Goal: Task Accomplishment & Management: Manage account settings

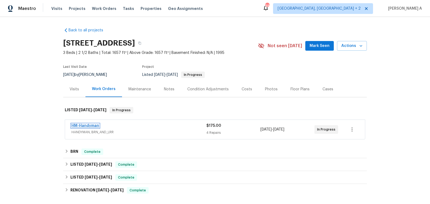
click at [88, 126] on link "HM-Handyman" at bounding box center [85, 126] width 28 height 4
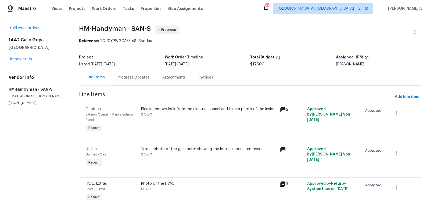
click at [135, 84] on div "Progress Updates" at bounding box center [133, 78] width 45 height 16
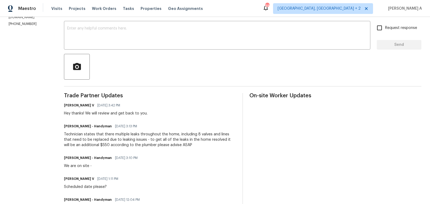
scroll to position [3, 0]
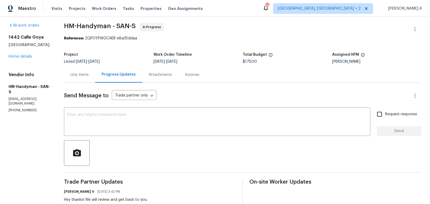
click at [83, 75] on div "Line Items" at bounding box center [79, 74] width 18 height 5
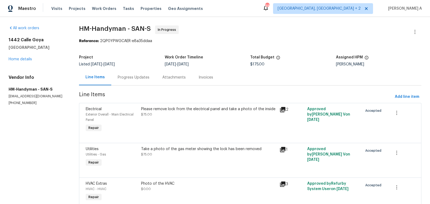
click at [118, 75] on div "Progress Updates" at bounding box center [134, 77] width 32 height 5
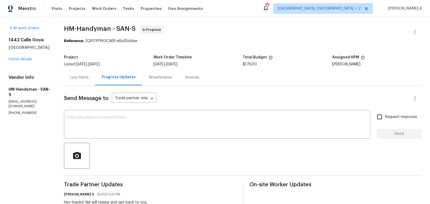
click at [243, 47] on section "HM-Handyman - SAN-S In Progress Reference: 2QP0YPWGCAER-e8a35ddaa Project Liste…" at bounding box center [242, 203] width 357 height 355
click at [77, 78] on div "Line Items" at bounding box center [79, 77] width 18 height 5
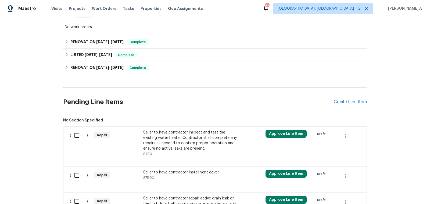
scroll to position [231, 0]
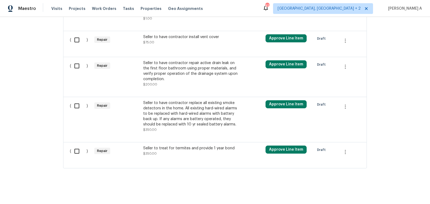
click at [208, 107] on div "Seller to have contractor replace all existing smoke detectors in the home. All…" at bounding box center [190, 113] width 94 height 27
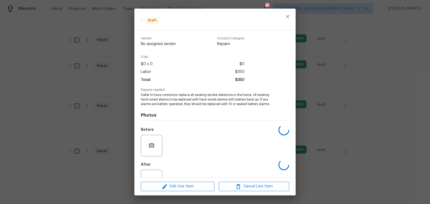
scroll to position [19, 0]
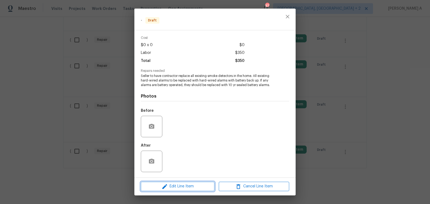
click at [196, 185] on span "Edit Line Item" at bounding box center [177, 186] width 70 height 7
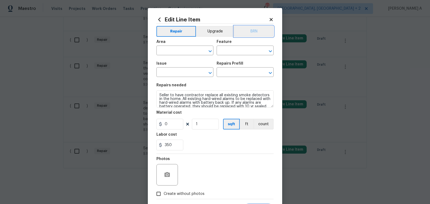
click at [258, 32] on button "BRN" at bounding box center [253, 31] width 39 height 11
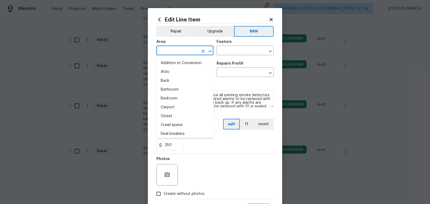
click at [184, 54] on input "text" at bounding box center [177, 51] width 42 height 8
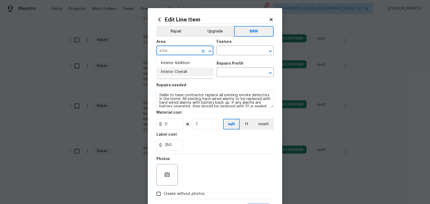
click at [188, 72] on li "Interior Overall" at bounding box center [184, 72] width 57 height 9
type input "Interior Overall"
click at [231, 53] on input "text" at bounding box center [237, 51] width 42 height 8
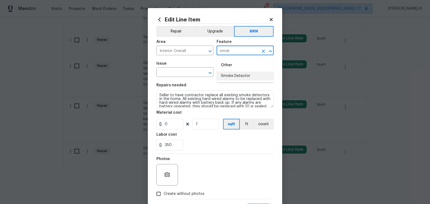
click at [236, 74] on li "Smoke Detector" at bounding box center [244, 76] width 57 height 9
type input "Smoke Detector"
click at [171, 77] on input "text" at bounding box center [177, 73] width 42 height 8
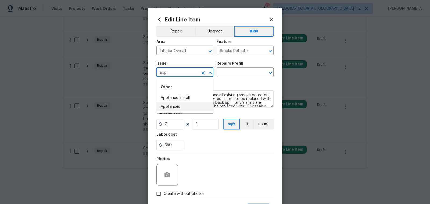
click at [176, 107] on li "Appliances" at bounding box center [184, 107] width 57 height 9
type input "Appliances"
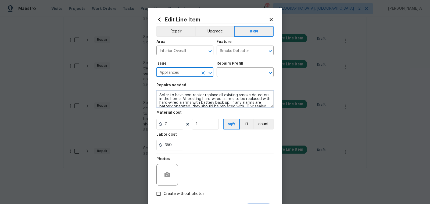
click at [176, 107] on textarea "Seller to have contractor replace all existing smoke detectors in the home. All…" at bounding box center [214, 98] width 117 height 17
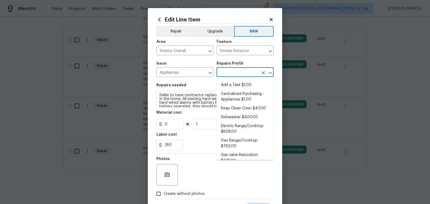
click at [229, 74] on input "text" at bounding box center [237, 73] width 42 height 8
click at [229, 82] on li "Add a Task $1.00" at bounding box center [244, 85] width 57 height 9
type input "Appliances"
type input "Add a Task $1.00"
type textarea "HPM to detail"
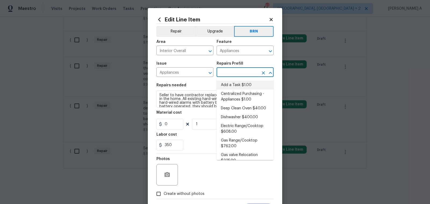
type input "1"
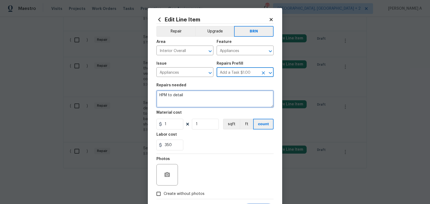
click at [212, 101] on textarea "HPM to detail" at bounding box center [214, 98] width 117 height 17
paste textarea "Seller to have contractor replace all existing smoke detectors in the home. All…"
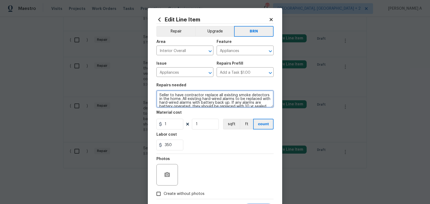
scroll to position [5, 0]
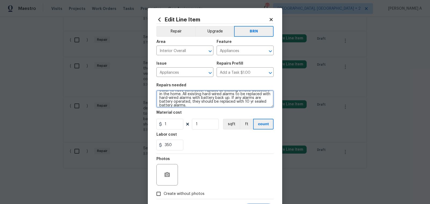
type textarea "Seller to have contractor replace all existing smoke detectors in the home. All…"
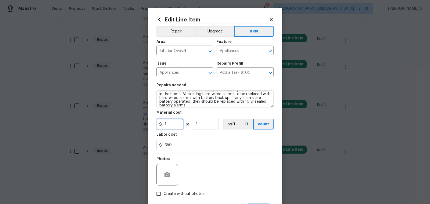
drag, startPoint x: 178, startPoint y: 126, endPoint x: 110, endPoint y: 126, distance: 68.2
click at [110, 126] on div "Edit Line Item Repair Upgrade BRN Area Interior Overall ​ Feature Appliances ​ …" at bounding box center [215, 102] width 430 height 204
type input "0"
click at [199, 151] on section "Repairs needed Seller to have contractor replace all existing smoke detectors i…" at bounding box center [214, 117] width 117 height 74
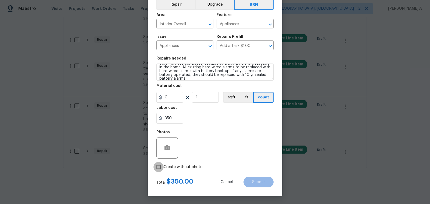
click at [160, 167] on input "Create without photos" at bounding box center [158, 167] width 10 height 10
checkbox input "true"
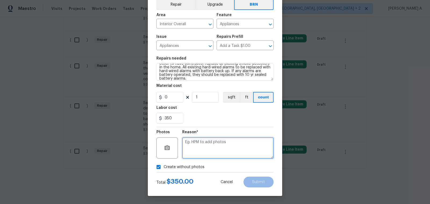
click at [204, 152] on textarea at bounding box center [227, 147] width 91 height 21
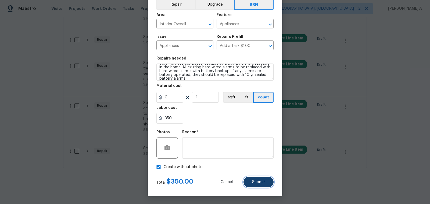
click at [259, 184] on span "Submit" at bounding box center [258, 182] width 13 height 4
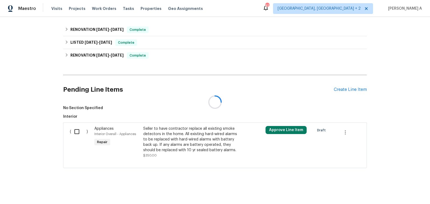
scroll to position [231, 0]
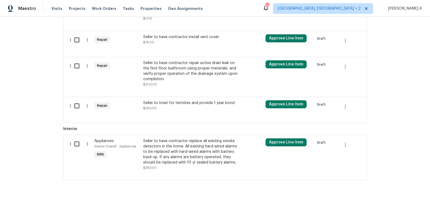
click at [200, 97] on div "( ) Repair Seller to treat for termites and provide 1 year bond $350.00 Approve…" at bounding box center [214, 110] width 303 height 26
click at [199, 105] on div "Seller to treat for termites and provide 1 year bond $350.00" at bounding box center [190, 105] width 94 height 11
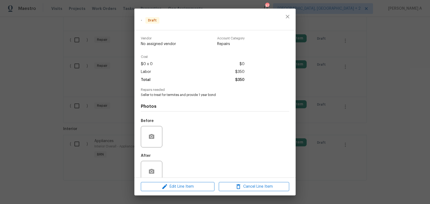
scroll to position [10, 0]
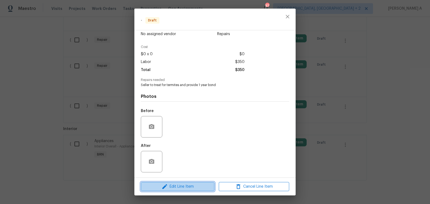
click at [192, 188] on span "Edit Line Item" at bounding box center [177, 187] width 70 height 7
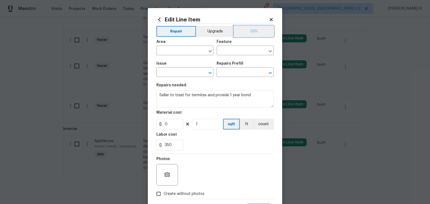
click at [257, 31] on button "BRN" at bounding box center [253, 31] width 39 height 11
click at [170, 53] on input "text" at bounding box center [177, 51] width 42 height 8
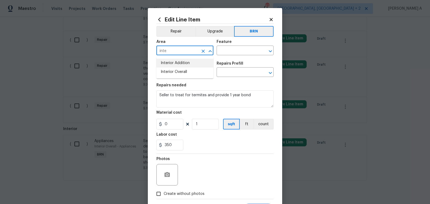
click at [176, 68] on li "Interior Overall" at bounding box center [184, 72] width 57 height 9
type input "Interior Overall"
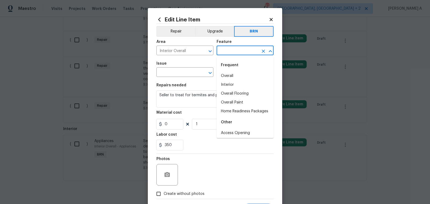
click at [225, 50] on input "text" at bounding box center [237, 51] width 42 height 8
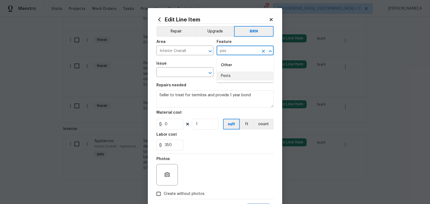
click at [238, 77] on li "Pests" at bounding box center [244, 76] width 57 height 9
type input "Pests"
click at [150, 75] on div "Edit Line Item Repair Upgrade BRN Area Interior Overall ​ Feature Pests ​ Issue…" at bounding box center [215, 115] width 134 height 215
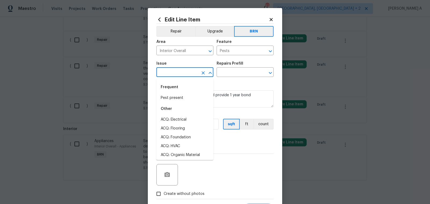
click at [170, 74] on input "text" at bounding box center [177, 73] width 42 height 8
click at [177, 97] on li "Pest present" at bounding box center [184, 98] width 57 height 9
type input "Pest present"
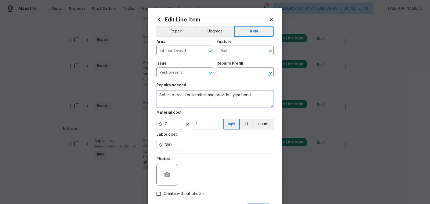
click at [177, 97] on textarea "Seller to treat for termites and provide 1 year bond" at bounding box center [214, 98] width 117 height 17
click at [231, 74] on input "text" at bounding box center [237, 73] width 42 height 8
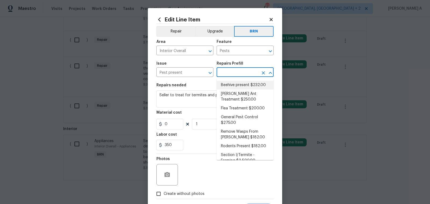
click at [231, 86] on li "Beehive present $232.00" at bounding box center [244, 85] width 57 height 9
type input "Beehive present $232.00"
type textarea "Remove, patch/paint touch up location after removal if needed."
type input "232"
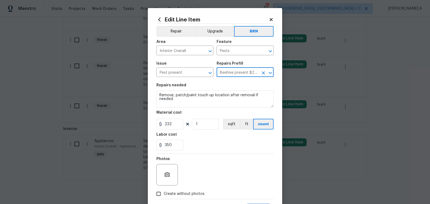
click at [263, 72] on icon "Clear" at bounding box center [262, 72] width 3 height 3
click at [238, 72] on input "text" at bounding box center [237, 73] width 42 height 8
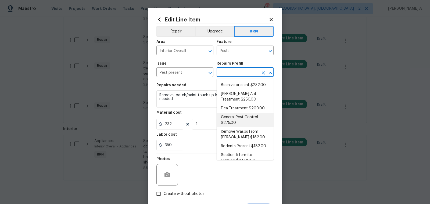
click at [235, 117] on li "General Pest Control $275.00" at bounding box center [244, 120] width 57 height 14
type input "General Pest Control $275.00"
type textarea "General pest treatment for active pest/insect infestation - non termite"
type input "275"
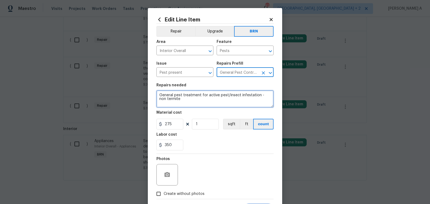
click at [194, 100] on textarea "General pest treatment for active pest/insect infestation - non termite" at bounding box center [214, 98] width 117 height 17
paste textarea "Seller to treat for termites and provide 1 year bond"
type textarea "Seller to treat for termites and provide 1 year bond"
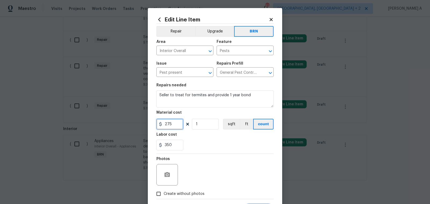
drag, startPoint x: 174, startPoint y: 125, endPoint x: 132, endPoint y: 126, distance: 41.3
click at [132, 125] on div "Edit Line Item Repair Upgrade BRN Area Interior Overall ​ Feature Pests ​ Issue…" at bounding box center [215, 102] width 430 height 204
type input "0"
click at [210, 145] on div "350" at bounding box center [214, 145] width 117 height 11
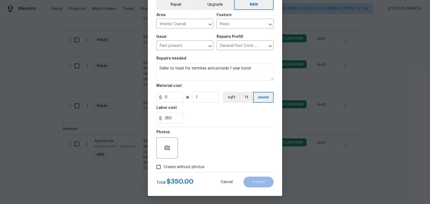
click at [173, 169] on span "Create without photos" at bounding box center [183, 168] width 41 height 6
click at [163, 169] on input "Create without photos" at bounding box center [158, 167] width 10 height 10
checkbox input "true"
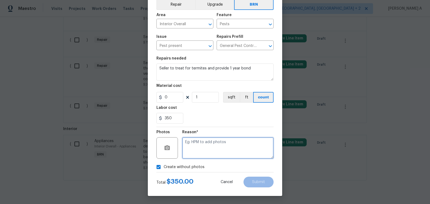
click at [204, 156] on textarea at bounding box center [227, 147] width 91 height 21
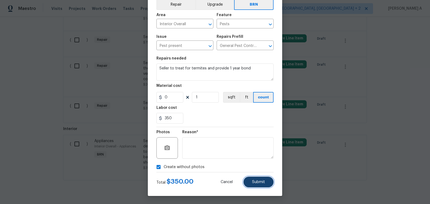
click at [264, 181] on span "Submit" at bounding box center [258, 182] width 13 height 4
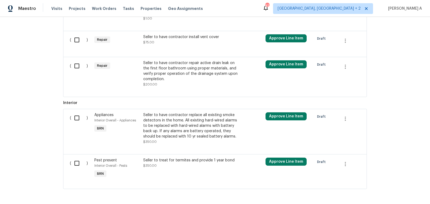
scroll to position [125, 0]
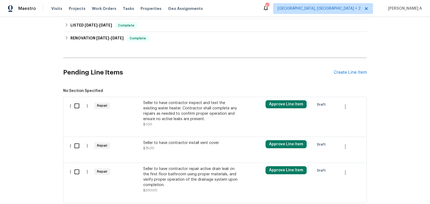
click at [165, 121] on div "Seller to have contractor inspect and test the existing water heater. Contracto…" at bounding box center [190, 113] width 94 height 27
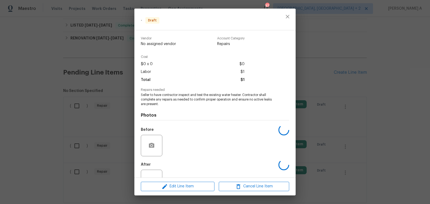
scroll to position [19, 0]
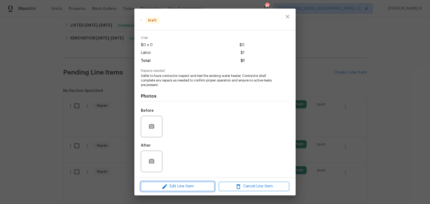
click at [189, 184] on span "Edit Line Item" at bounding box center [177, 186] width 70 height 7
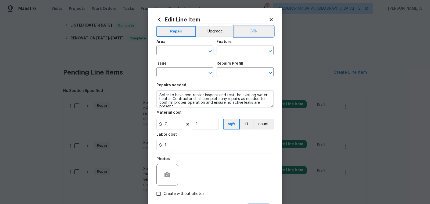
click at [250, 32] on button "BRN" at bounding box center [253, 31] width 39 height 11
click at [171, 50] on input "text" at bounding box center [177, 51] width 42 height 8
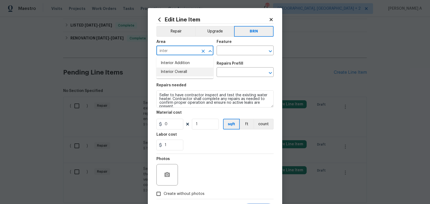
click at [180, 70] on li "Interior Overall" at bounding box center [184, 72] width 57 height 9
type input "Interior Overall"
click at [237, 50] on input "text" at bounding box center [237, 51] width 42 height 8
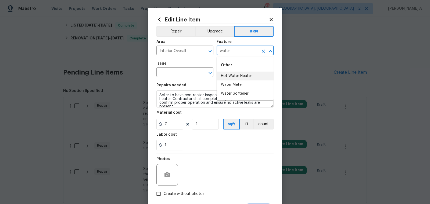
click at [247, 73] on li "Hot Water Heater" at bounding box center [244, 76] width 57 height 9
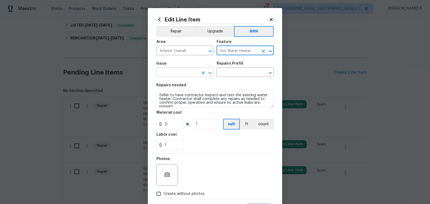
type input "Hot Water Heater"
click at [189, 71] on input "text" at bounding box center [177, 73] width 42 height 8
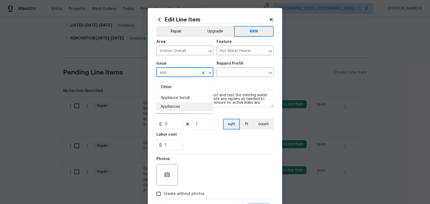
click at [186, 111] on li "Appliances" at bounding box center [184, 107] width 57 height 9
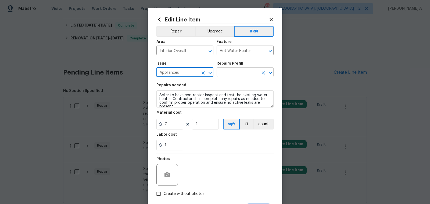
type input "Appliances"
click at [232, 69] on input "text" at bounding box center [237, 73] width 42 height 8
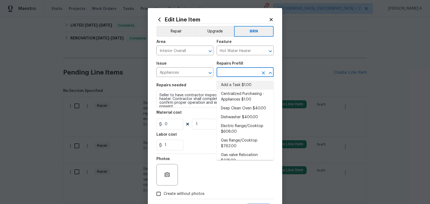
click at [232, 85] on li "Add a Task $1.00" at bounding box center [244, 85] width 57 height 9
type input "Appliances"
type input "Add a Task $1.00"
type textarea "HPM to detail"
type input "1"
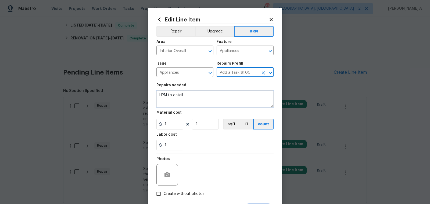
click at [213, 106] on textarea "HPM to detail" at bounding box center [214, 98] width 117 height 17
paste textarea "Seller to have contractor inspect and test the existing water heater. Contracto…"
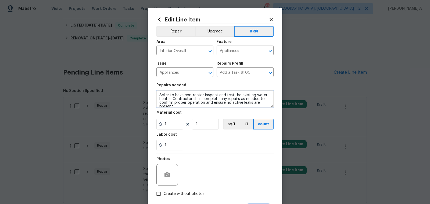
scroll to position [5, 0]
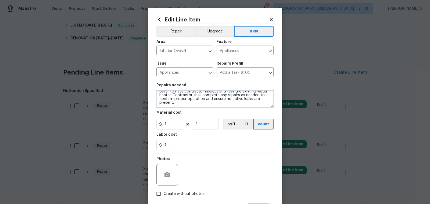
type textarea "Seller to have contractor inspect and test the existing water heater. Contracto…"
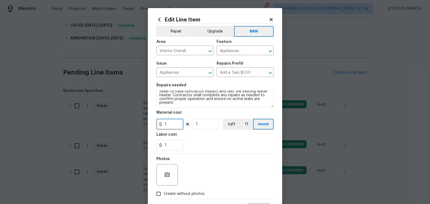
drag, startPoint x: 176, startPoint y: 120, endPoint x: 135, endPoint y: 130, distance: 42.5
click at [135, 130] on div "Edit Line Item Repair Upgrade BRN Area Interior Overall ​ Feature Appliances ​ …" at bounding box center [215, 102] width 430 height 204
drag, startPoint x: 174, startPoint y: 126, endPoint x: 153, endPoint y: 125, distance: 21.8
click at [153, 125] on div "Edit Line Item Repair Upgrade BRN Area Interior Overall ​ Feature Appliances ​ …" at bounding box center [215, 115] width 134 height 215
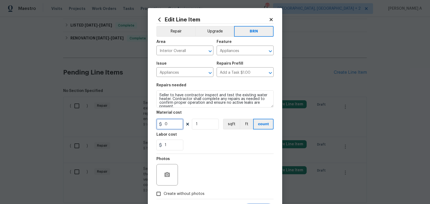
scroll to position [7, 0]
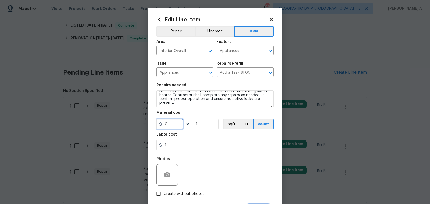
type input "0"
click at [206, 152] on section "Repairs needed Seller to have contractor inspect and test the existing water he…" at bounding box center [214, 117] width 117 height 74
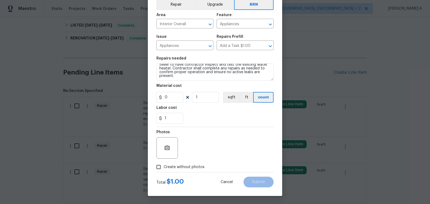
click at [170, 170] on label "Create without photos" at bounding box center [178, 167] width 51 height 10
click at [163, 170] on input "Create without photos" at bounding box center [158, 167] width 10 height 10
checkbox input "true"
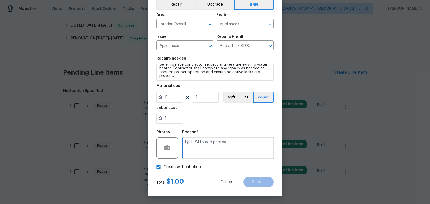
click at [194, 157] on textarea at bounding box center [227, 147] width 91 height 21
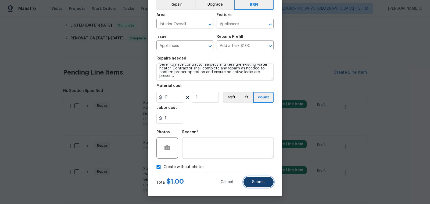
click at [253, 186] on button "Submit" at bounding box center [258, 182] width 30 height 11
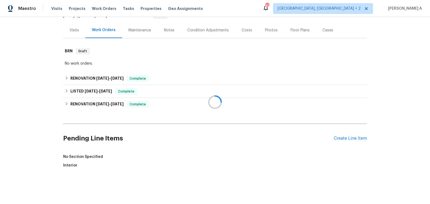
scroll to position [125, 0]
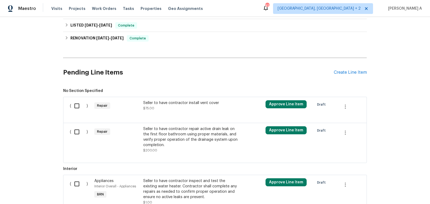
click at [186, 140] on div "Seller to have contractor repair active drain leak on the first floor bathroom …" at bounding box center [190, 136] width 94 height 21
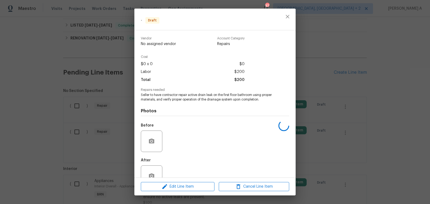
scroll to position [14, 0]
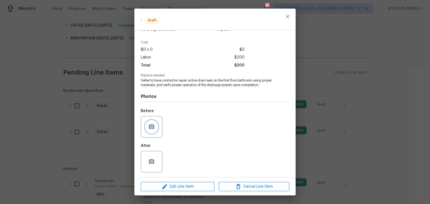
click at [150, 126] on icon "button" at bounding box center [151, 126] width 5 height 5
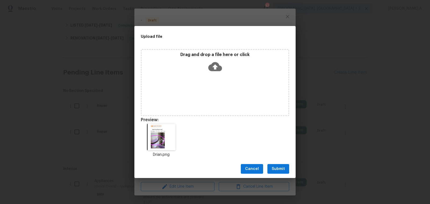
click at [278, 176] on div "Cancel Submit" at bounding box center [214, 169] width 161 height 19
click at [278, 172] on span "Submit" at bounding box center [277, 169] width 13 height 7
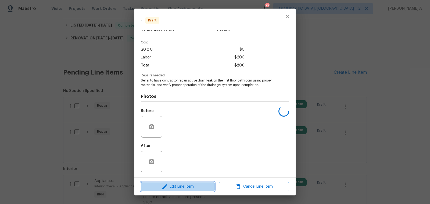
click at [175, 188] on span "Edit Line Item" at bounding box center [177, 187] width 70 height 7
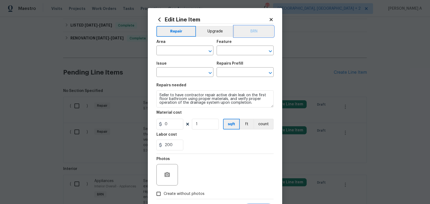
click at [263, 31] on button "BRN" at bounding box center [253, 31] width 39 height 11
click at [248, 29] on button "BRN" at bounding box center [253, 31] width 39 height 11
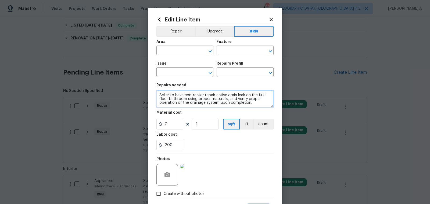
click at [194, 96] on textarea "Seller to have contractor repair active drain leak on the first floor bathroom …" at bounding box center [214, 98] width 117 height 17
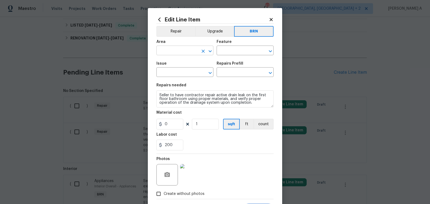
click at [178, 48] on input "text" at bounding box center [177, 51] width 42 height 8
click at [187, 74] on li "Interior Overall" at bounding box center [184, 72] width 57 height 9
type input "Interior Overall"
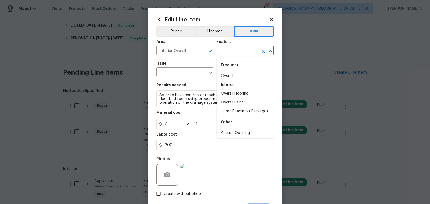
click at [242, 51] on input "text" at bounding box center [237, 51] width 42 height 8
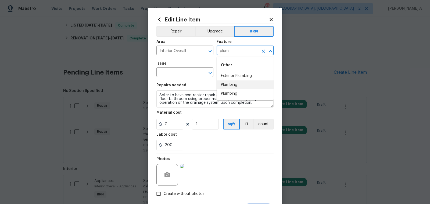
click at [235, 81] on li "Plumbing" at bounding box center [244, 85] width 57 height 9
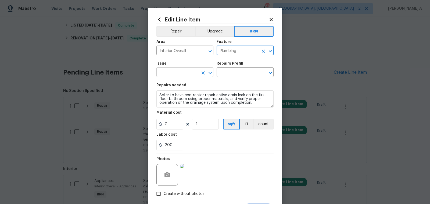
type input "Plumbing"
click at [175, 71] on input "text" at bounding box center [177, 73] width 42 height 8
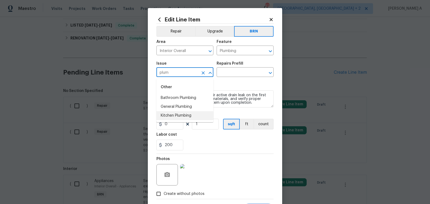
click at [179, 112] on li "Kitchen Plumbing" at bounding box center [184, 115] width 57 height 9
type input "Kitchen Plumbing"
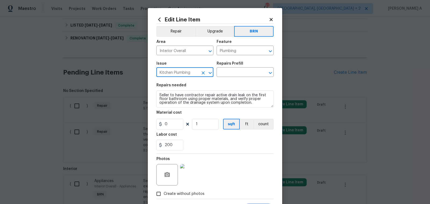
click at [199, 71] on button "Clear" at bounding box center [203, 73] width 8 height 8
click at [182, 73] on input "text" at bounding box center [177, 73] width 42 height 8
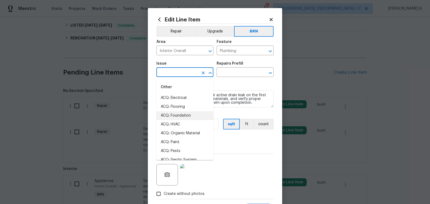
type input "o"
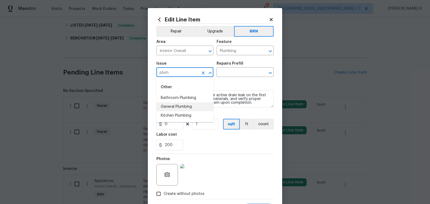
click at [193, 104] on li "General Plumbing" at bounding box center [184, 107] width 57 height 9
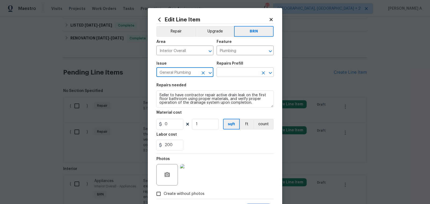
type input "General Plumbing"
click at [242, 74] on input "text" at bounding box center [237, 73] width 42 height 8
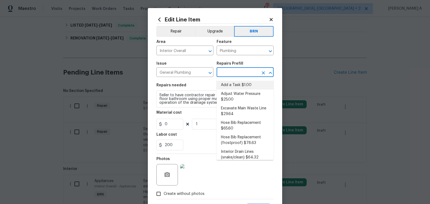
click at [244, 88] on li "Add a Task $1.00" at bounding box center [244, 85] width 57 height 9
type input "Add a Task $1.00"
type textarea "HPM to detail"
type input "1"
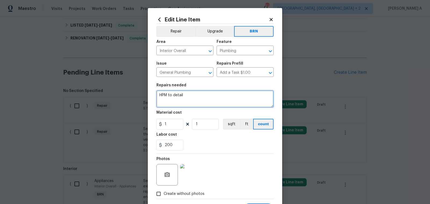
click at [217, 98] on textarea "HPM to detail" at bounding box center [214, 98] width 117 height 17
paste textarea "Seller to have contractor repair active drain leak on the first floor bathroom …"
type textarea "Seller to have contractor repair active drain leak on the first floor bathroom …"
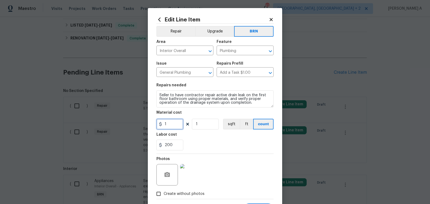
drag, startPoint x: 176, startPoint y: 124, endPoint x: 131, endPoint y: 124, distance: 44.6
click at [131, 124] on div "Edit Line Item Repair Upgrade BRN Area Interior Overall ​ Feature Plumbing ​ Is…" at bounding box center [215, 102] width 430 height 204
type input "0"
click at [198, 151] on section "Repairs needed Seller to have contractor repair active drain leak on the first …" at bounding box center [214, 117] width 117 height 74
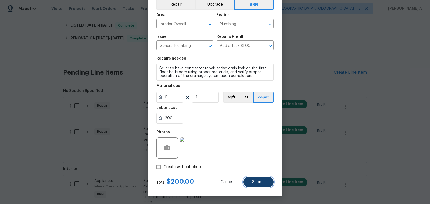
click at [261, 181] on span "Submit" at bounding box center [258, 182] width 13 height 4
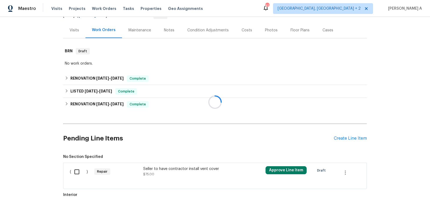
scroll to position [125, 0]
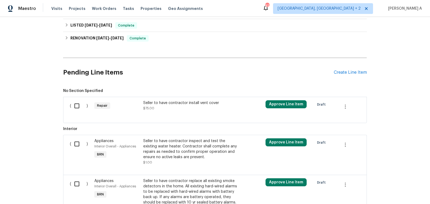
click at [201, 104] on div "Seller to have contractor install vent cover" at bounding box center [190, 102] width 94 height 5
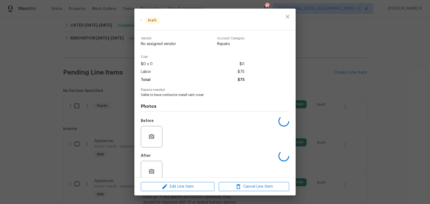
scroll to position [10, 0]
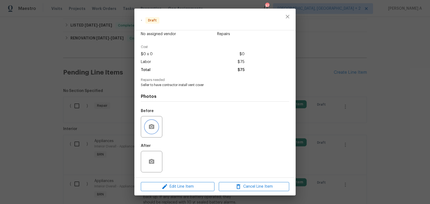
click at [150, 126] on icon "button" at bounding box center [151, 127] width 6 height 6
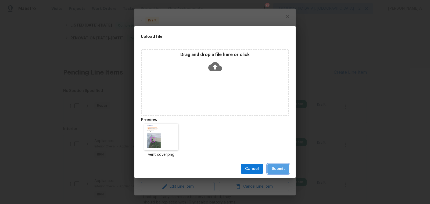
click at [278, 169] on span "Submit" at bounding box center [277, 169] width 13 height 7
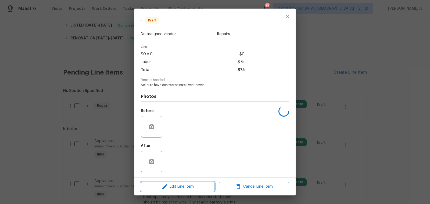
click at [186, 187] on span "Edit Line Item" at bounding box center [177, 187] width 70 height 7
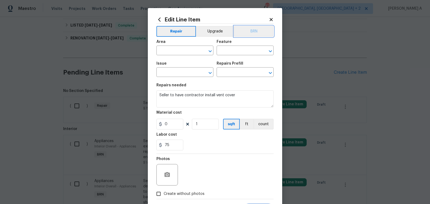
click at [253, 30] on button "BRN" at bounding box center [253, 31] width 39 height 11
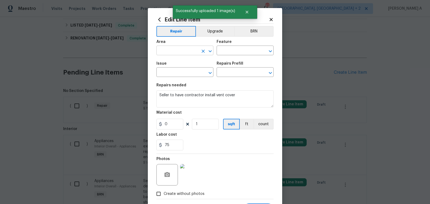
click at [180, 50] on input "text" at bounding box center [177, 51] width 42 height 8
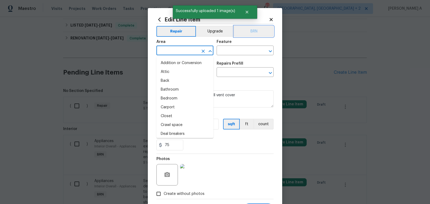
click at [252, 34] on button "BRN" at bounding box center [253, 31] width 39 height 11
click at [170, 54] on input "text" at bounding box center [177, 51] width 42 height 8
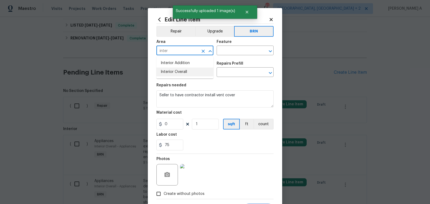
click at [176, 70] on li "Interior Overall" at bounding box center [184, 72] width 57 height 9
type input "Interior Overall"
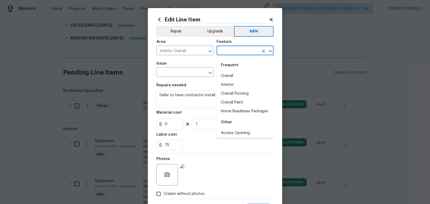
click at [240, 49] on input "text" at bounding box center [237, 51] width 42 height 8
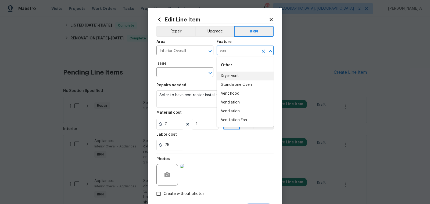
click at [241, 74] on li "Dryer vent" at bounding box center [244, 76] width 57 height 9
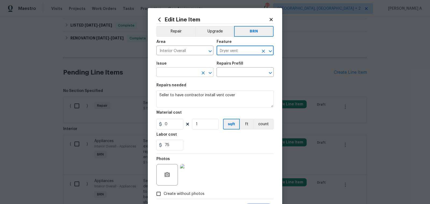
type input "Dryer vent"
click at [190, 75] on input "text" at bounding box center [177, 73] width 42 height 8
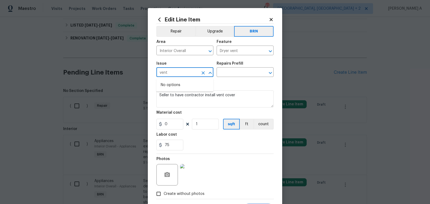
type input "vent"
click at [246, 98] on textarea "Seller to have contractor install vent cover" at bounding box center [214, 98] width 117 height 17
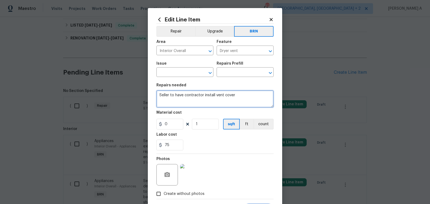
click at [246, 98] on textarea "Seller to have contractor install vent cover" at bounding box center [214, 98] width 117 height 17
click at [193, 74] on input "text" at bounding box center [177, 73] width 42 height 8
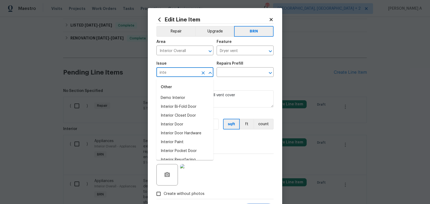
type input "inter"
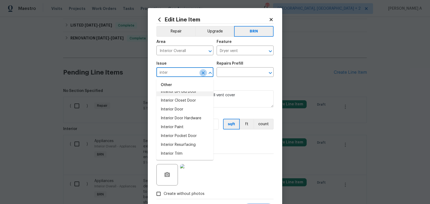
click at [203, 72] on icon "Clear" at bounding box center [202, 72] width 5 height 5
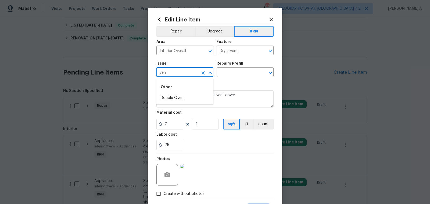
type input "vent"
click at [204, 73] on icon "Clear" at bounding box center [202, 72] width 5 height 5
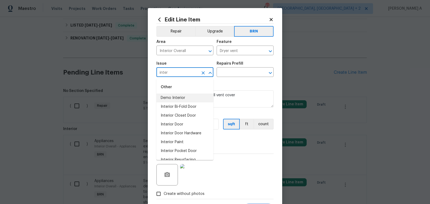
click at [182, 97] on li "Demo Interior" at bounding box center [184, 98] width 57 height 9
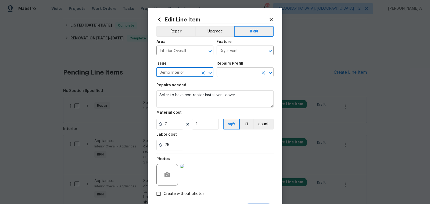
type input "Demo Interior"
click at [238, 72] on input "text" at bounding box center [237, 73] width 42 height 8
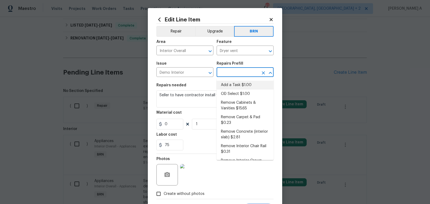
click at [238, 83] on li "Add a Task $1.00" at bounding box center [244, 85] width 57 height 9
type input "Demolition"
type input "Add a Task $1.00"
type textarea "HPM to detail"
type input "1"
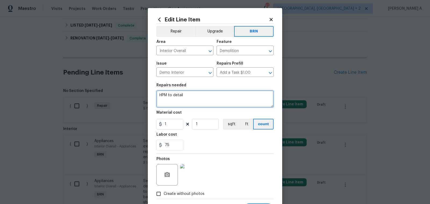
click at [225, 95] on textarea "HPM to detail" at bounding box center [214, 98] width 117 height 17
paste textarea "Seller to have contractor install vent cover"
type textarea "Seller to have contractor install vent cover"
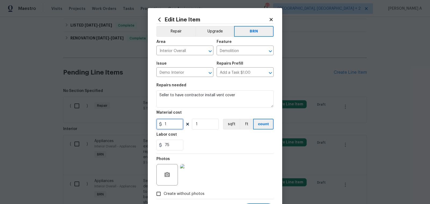
drag, startPoint x: 170, startPoint y: 124, endPoint x: 116, endPoint y: 123, distance: 54.3
click at [116, 123] on div "Edit Line Item Repair Upgrade BRN Area Interior Overall ​ Feature Demolition ​ …" at bounding box center [215, 102] width 430 height 204
type input "0"
click at [243, 172] on div "Photos" at bounding box center [214, 171] width 117 height 35
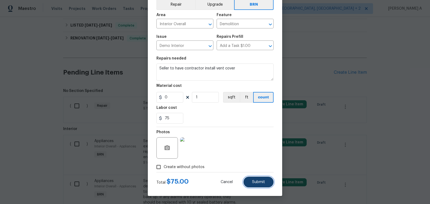
click at [255, 183] on span "Submit" at bounding box center [258, 182] width 13 height 4
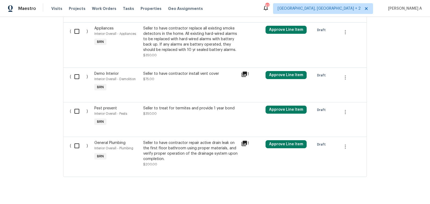
scroll to position [238, 0]
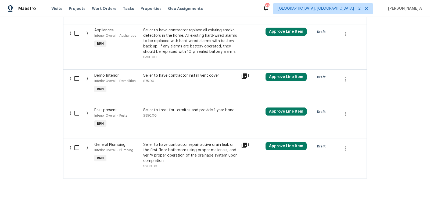
click at [76, 117] on input "checkbox" at bounding box center [78, 113] width 15 height 11
checkbox input "true"
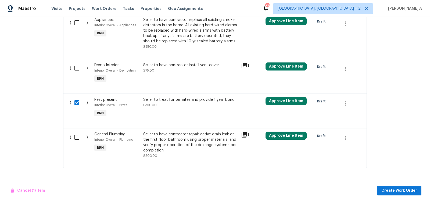
scroll to position [249, 0]
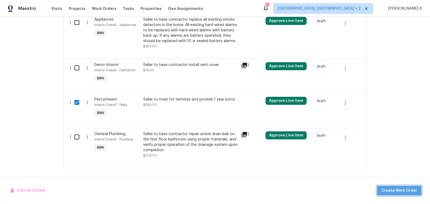
click at [403, 192] on span "Create Work Order" at bounding box center [399, 191] width 36 height 7
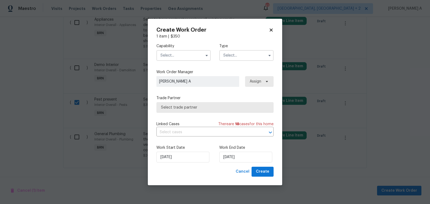
click at [182, 48] on label "Capability" at bounding box center [183, 45] width 54 height 5
click at [182, 55] on input "text" at bounding box center [183, 55] width 54 height 11
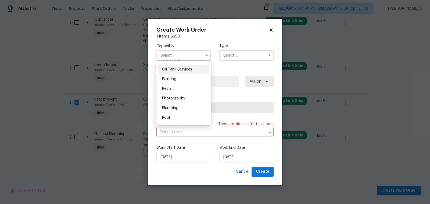
scroll to position [437, 0]
click at [178, 91] on div "Pests" at bounding box center [184, 91] width 52 height 10
type input "Pests"
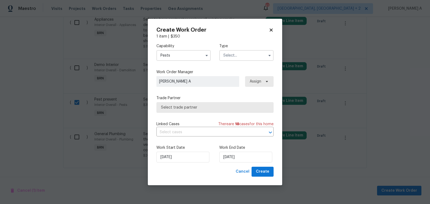
click at [239, 54] on input "text" at bounding box center [246, 55] width 54 height 11
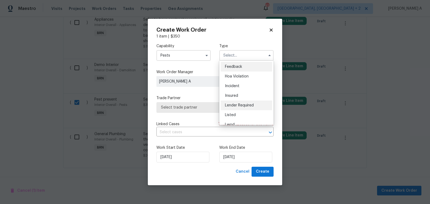
scroll to position [64, 0]
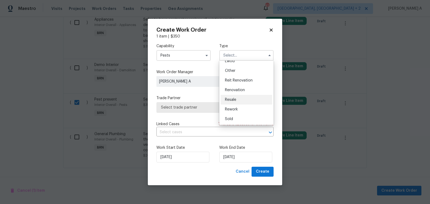
click at [239, 102] on div "Resale" at bounding box center [246, 100] width 52 height 10
type input "Resale"
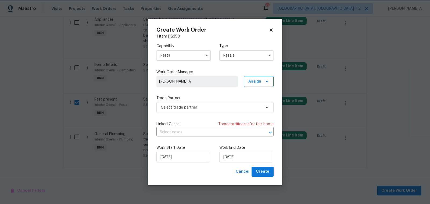
scroll to position [0, 0]
click at [227, 105] on span "Select trade partner" at bounding box center [211, 107] width 100 height 5
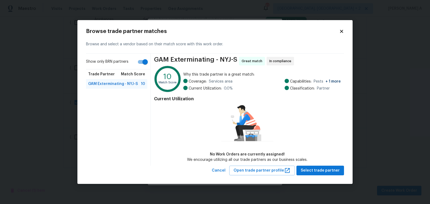
click at [145, 63] on input "Show only BRN partners" at bounding box center [145, 62] width 31 height 10
checkbox input "false"
click at [323, 171] on span "Select trade partner" at bounding box center [319, 171] width 39 height 7
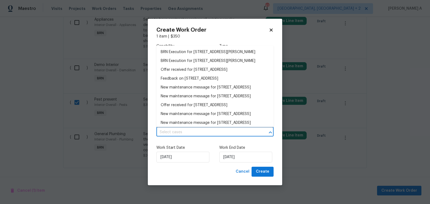
click at [194, 133] on input "text" at bounding box center [207, 132] width 102 height 8
click at [193, 51] on li "BRN Execution for 271 Lincoln Ave, Roosevelt, NY 11575" at bounding box center [214, 52] width 117 height 9
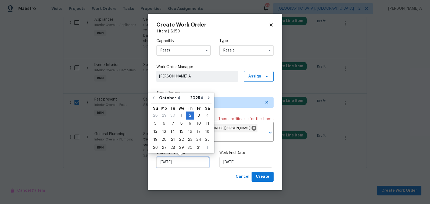
click at [174, 164] on input "[DATE]" at bounding box center [182, 162] width 53 height 11
click at [234, 163] on input "[DATE]" at bounding box center [245, 162] width 53 height 11
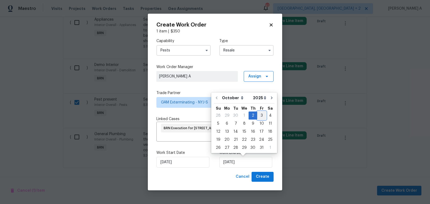
click at [261, 115] on div "3" at bounding box center [261, 116] width 9 height 8
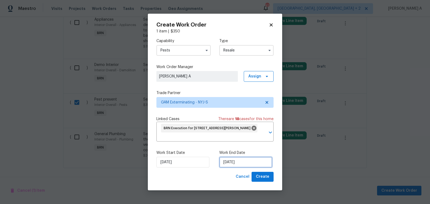
click at [244, 167] on input "[DATE]" at bounding box center [245, 162] width 53 height 11
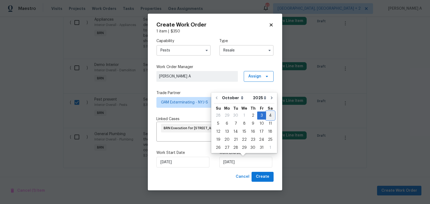
click at [267, 114] on div "4" at bounding box center [270, 116] width 8 height 8
type input "10/4/2025"
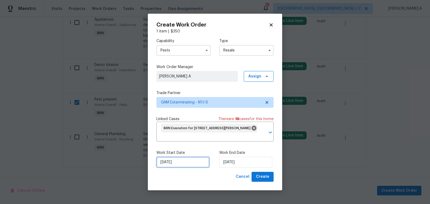
click at [183, 163] on input "[DATE]" at bounding box center [182, 162] width 53 height 11
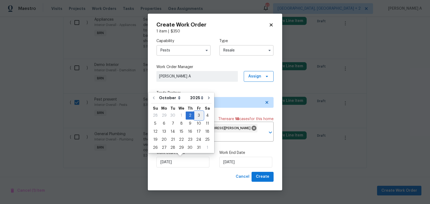
click at [195, 117] on div "3" at bounding box center [198, 116] width 9 height 8
type input "[DATE]"
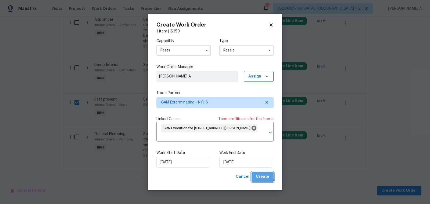
click at [261, 176] on span "Create" at bounding box center [262, 177] width 13 height 7
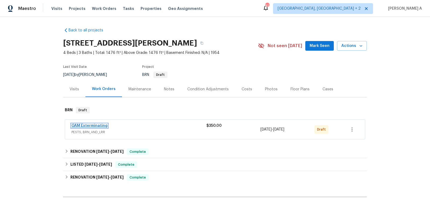
click at [101, 125] on link "GAM Exterminating" at bounding box center [89, 126] width 36 height 4
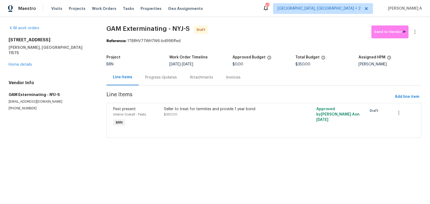
click at [159, 79] on div "Progress Updates" at bounding box center [161, 77] width 32 height 5
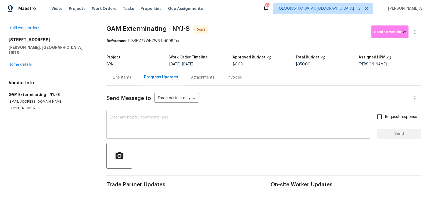
click at [127, 119] on textarea at bounding box center [238, 125] width 257 height 19
paste textarea "Hi, I'm Akshay from Opendoor. Just wanted to check if you received the workorde…"
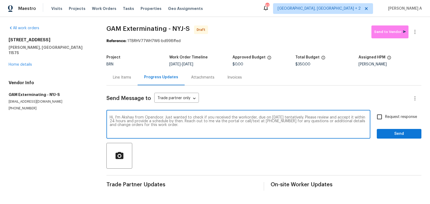
type textarea "Hi, I'm Akshay from Opendoor. Just wanted to check if you received the workorde…"
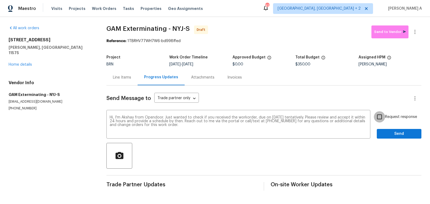
click at [383, 112] on input "Request response" at bounding box center [378, 116] width 11 height 11
checkbox input "true"
click at [394, 131] on span "Send" at bounding box center [399, 134] width 36 height 7
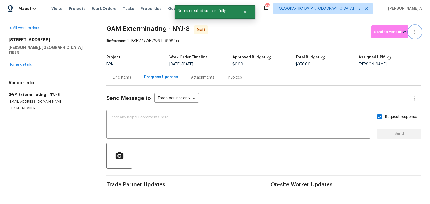
click at [415, 30] on icon "button" at bounding box center [414, 32] width 6 height 6
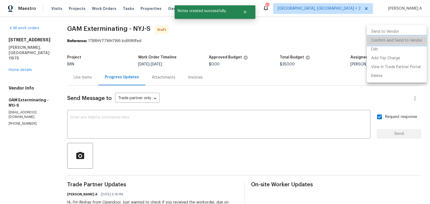
click at [418, 39] on li "Confirm and Send to Vendor" at bounding box center [396, 40] width 60 height 9
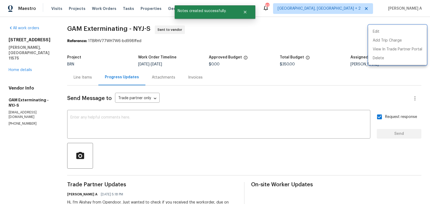
click at [157, 57] on div at bounding box center [215, 102] width 430 height 204
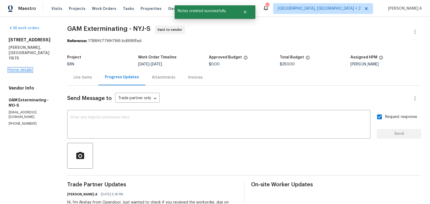
click at [25, 68] on link "Home details" at bounding box center [20, 70] width 23 height 4
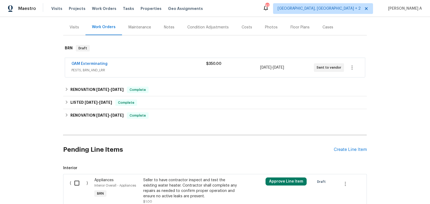
scroll to position [28, 0]
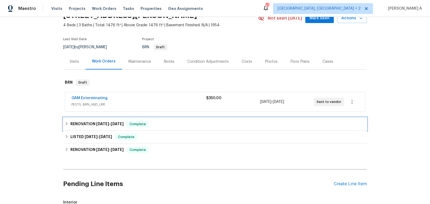
click at [109, 120] on div "RENOVATION 8/4/25 - 8/4/25 Complete" at bounding box center [214, 124] width 303 height 13
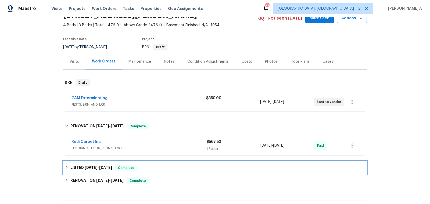
click at [121, 165] on div "Complete" at bounding box center [126, 168] width 22 height 6
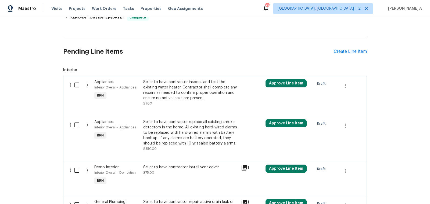
scroll to position [249, 0]
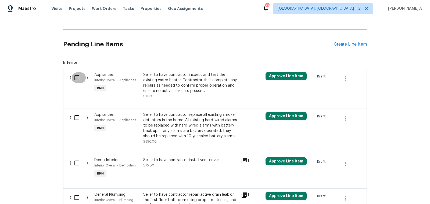
click at [80, 80] on input "checkbox" at bounding box center [78, 77] width 15 height 11
checkbox input "true"
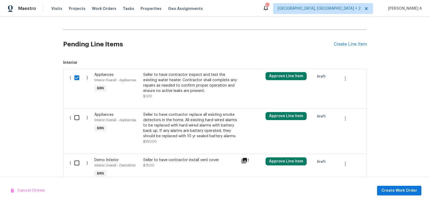
click at [80, 114] on input "checkbox" at bounding box center [78, 117] width 15 height 11
checkbox input "true"
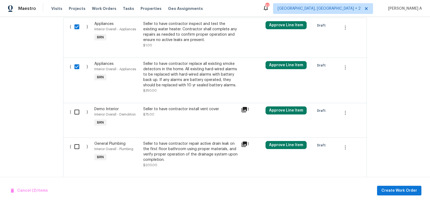
scroll to position [308, 0]
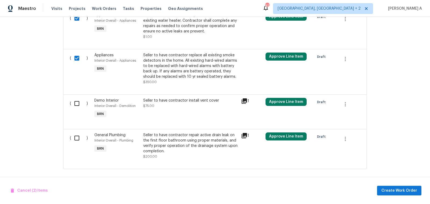
click at [76, 103] on input "checkbox" at bounding box center [78, 103] width 15 height 11
checkbox input "true"
click at [81, 142] on input "checkbox" at bounding box center [78, 138] width 15 height 11
checkbox input "true"
click at [388, 192] on span "Create Work Order" at bounding box center [399, 191] width 36 height 7
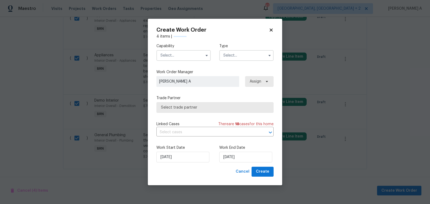
click at [180, 58] on input "text" at bounding box center [183, 55] width 54 height 11
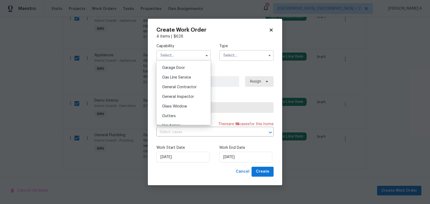
scroll to position [242, 0]
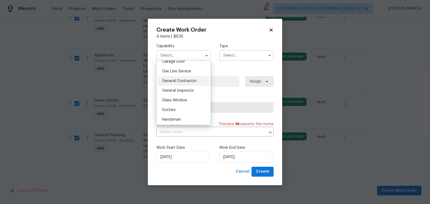
click at [181, 82] on span "General Contractor" at bounding box center [179, 81] width 35 height 4
type input "General Contractor"
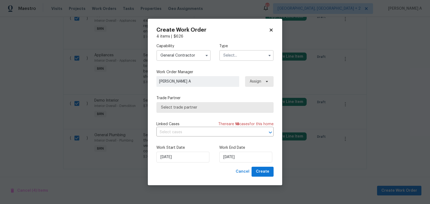
click at [238, 54] on input "text" at bounding box center [246, 55] width 54 height 11
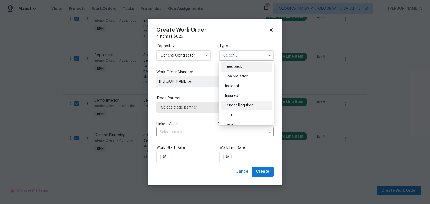
scroll to position [64, 0]
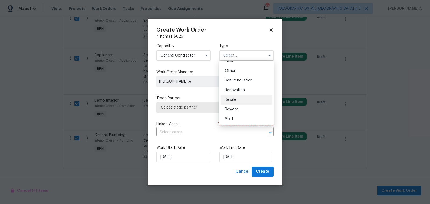
click at [238, 95] on div "Resale" at bounding box center [246, 100] width 52 height 10
type input "Resale"
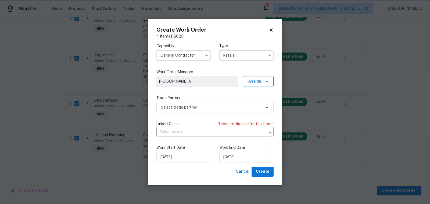
scroll to position [0, 0]
click at [221, 106] on span "Select trade partner" at bounding box center [211, 107] width 100 height 5
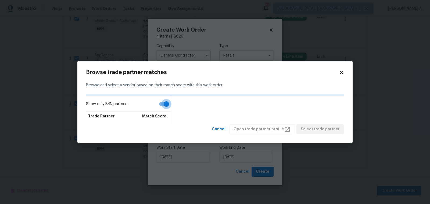
click at [163, 101] on input "Show only BRN partners" at bounding box center [166, 104] width 31 height 10
checkbox input "false"
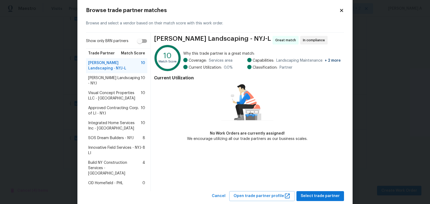
scroll to position [17, 0]
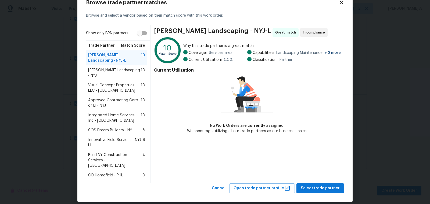
click at [116, 135] on div "Innovative Field Services - NYJ-LI 8" at bounding box center [116, 142] width 61 height 15
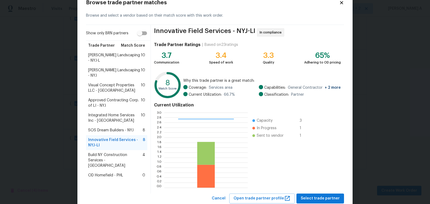
scroll to position [32, 0]
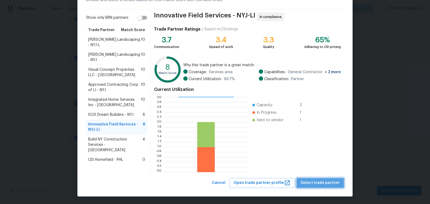
click at [323, 182] on span "Select trade partner" at bounding box center [319, 183] width 39 height 7
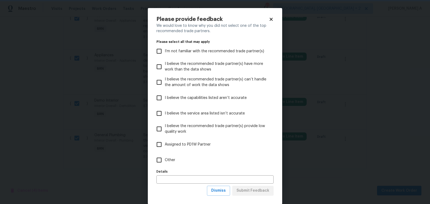
scroll to position [0, 0]
click at [226, 189] on span "Dismiss" at bounding box center [218, 191] width 14 height 7
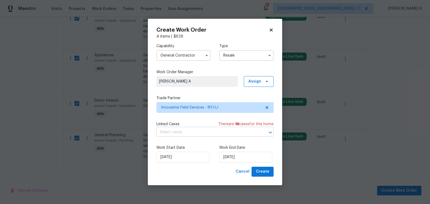
click at [190, 132] on input "text" at bounding box center [207, 132] width 102 height 8
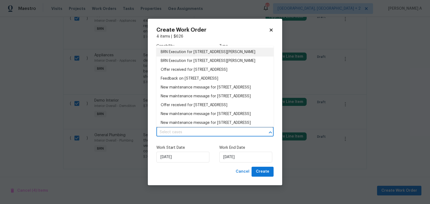
click at [191, 52] on li "BRN Execution for 271 Lincoln Ave, Roosevelt, NY 11575" at bounding box center [214, 52] width 117 height 9
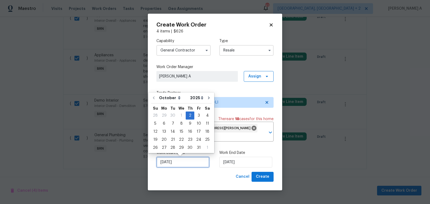
click at [182, 161] on input "[DATE]" at bounding box center [182, 162] width 53 height 11
click at [197, 116] on div "3" at bounding box center [198, 116] width 9 height 8
type input "[DATE]"
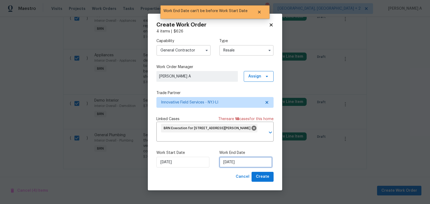
click at [234, 163] on input "[DATE]" at bounding box center [245, 162] width 53 height 11
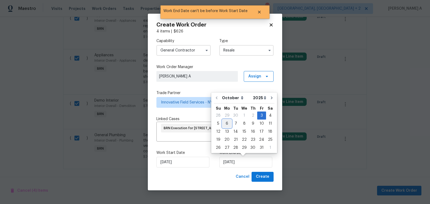
click at [223, 124] on div "6" at bounding box center [226, 124] width 9 height 8
type input "10/6/2025"
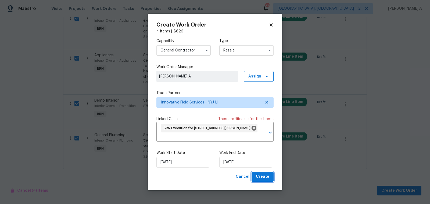
click at [268, 178] on span "Create" at bounding box center [262, 177] width 13 height 7
checkbox input "false"
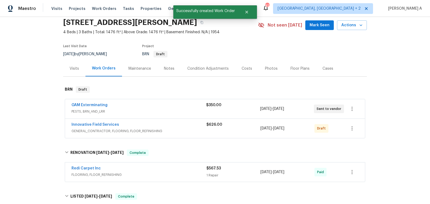
scroll to position [19, 0]
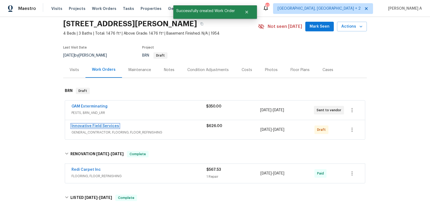
click at [101, 125] on link "Innovative Field Services" at bounding box center [95, 126] width 48 height 4
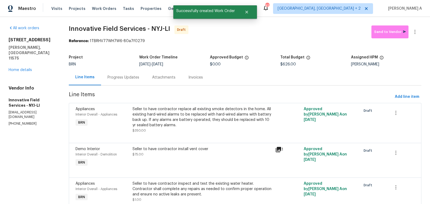
click at [126, 79] on div "Progress Updates" at bounding box center [123, 77] width 32 height 5
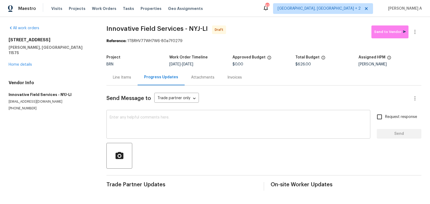
click at [117, 125] on textarea at bounding box center [238, 125] width 257 height 19
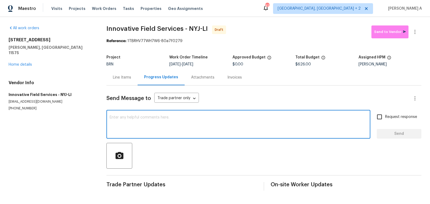
paste textarea "Hi, I'm Akshay from Opendoor. Just wanted to check if you received the workorde…"
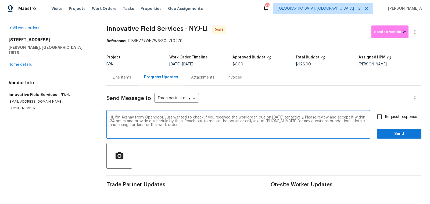
click at [279, 117] on textarea "Hi, I'm Akshay from Opendoor. Just wanted to check if you received the workorde…" at bounding box center [238, 125] width 257 height 19
type textarea "Hi, I'm Akshay from Opendoor. Just wanted to check if you received the workorde…"
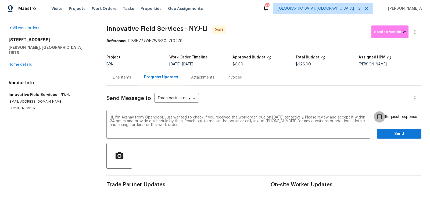
click at [383, 114] on input "Request response" at bounding box center [378, 116] width 11 height 11
checkbox input "true"
click at [398, 134] on span "Send" at bounding box center [399, 134] width 36 height 7
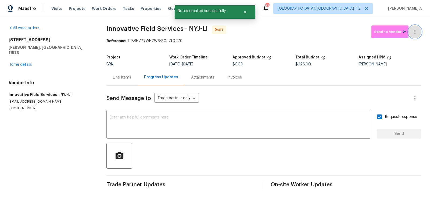
click at [419, 29] on button "button" at bounding box center [414, 32] width 13 height 13
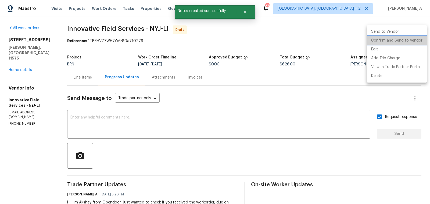
click at [419, 39] on li "Confirm and Send to Vendor" at bounding box center [396, 40] width 60 height 9
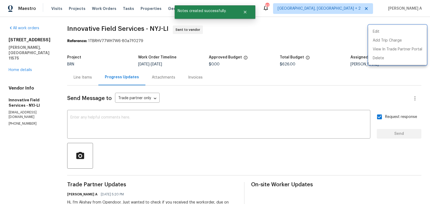
click at [215, 127] on div at bounding box center [215, 102] width 430 height 204
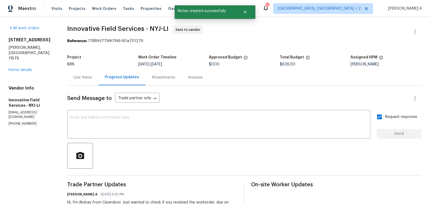
click at [75, 76] on div "Line Items" at bounding box center [83, 77] width 18 height 5
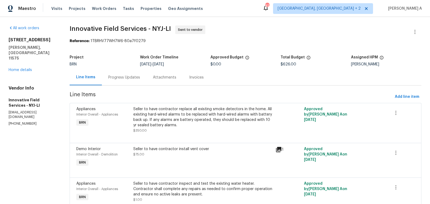
click at [125, 75] on div "Progress Updates" at bounding box center [124, 77] width 32 height 5
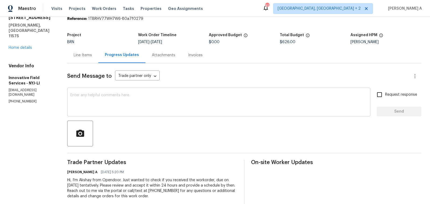
scroll to position [25, 0]
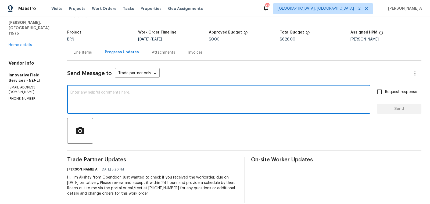
click at [148, 105] on textarea at bounding box center [218, 100] width 296 height 19
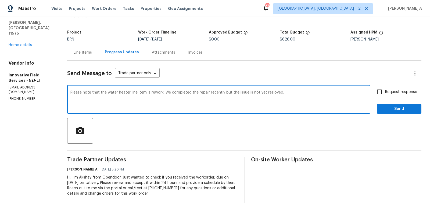
click at [148, 105] on textarea "Please note that the water heater line item is rework. We completed the repair …" at bounding box center [218, 100] width 296 height 19
click at [213, 92] on textarea "Please note that the water heater line item is rework. We completed the repair …" at bounding box center [218, 100] width 296 height 19
click at [0, 0] on span "Replace with" at bounding box center [0, 0] width 0 height 0
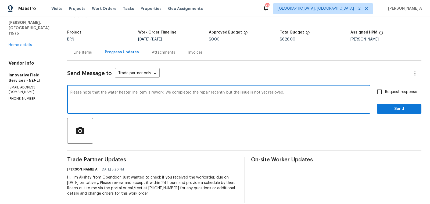
type textarea "Please note that the water heater line item is rework. We completed the repair …"
click at [282, 95] on textarea "Please note that the water heater line item is rework. We completed the repair …" at bounding box center [218, 100] width 296 height 19
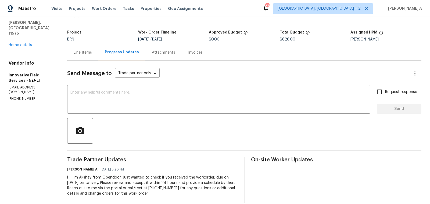
click at [84, 52] on div "Line Items" at bounding box center [83, 52] width 18 height 5
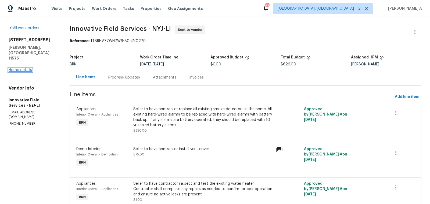
click at [25, 68] on link "Home details" at bounding box center [20, 70] width 23 height 4
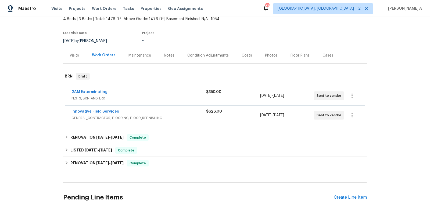
scroll to position [81, 0]
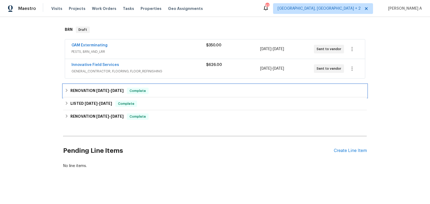
click at [130, 88] on span "Complete" at bounding box center [137, 90] width 21 height 5
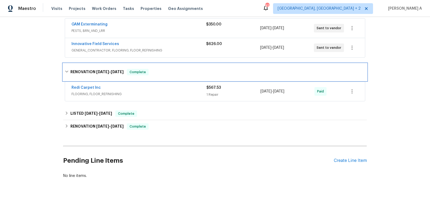
scroll to position [102, 0]
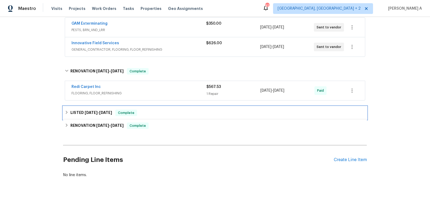
click at [131, 112] on span "Complete" at bounding box center [126, 112] width 21 height 5
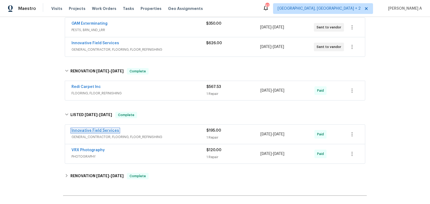
click at [104, 130] on link "Innovative Field Services" at bounding box center [95, 131] width 48 height 4
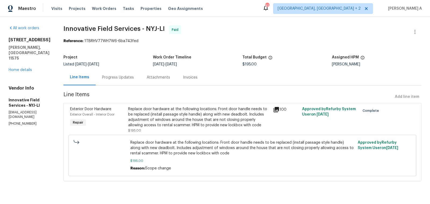
click at [23, 61] on div "271 Lincoln Ave Roosevelt, NY 11575 Home details" at bounding box center [30, 54] width 42 height 35
click at [23, 68] on link "Home details" at bounding box center [20, 70] width 23 height 4
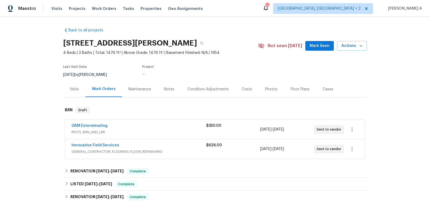
scroll to position [81, 0]
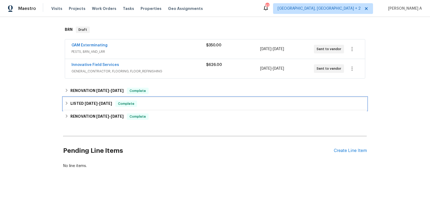
click at [119, 99] on div "LISTED 7/22/25 - 7/31/25 Complete" at bounding box center [214, 103] width 303 height 13
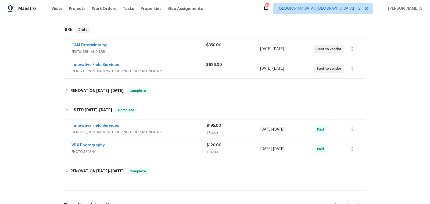
click at [136, 130] on span "GENERAL_CONTRACTOR, FLOORING, FLOOR_REFINISHING" at bounding box center [138, 132] width 135 height 5
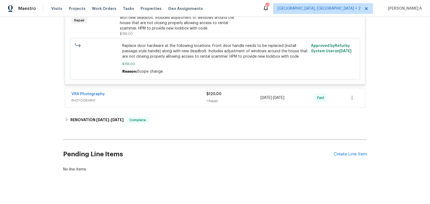
scroll to position [236, 0]
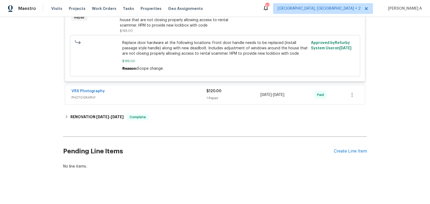
click at [147, 96] on span "PHOTOGRAPHY" at bounding box center [138, 97] width 135 height 5
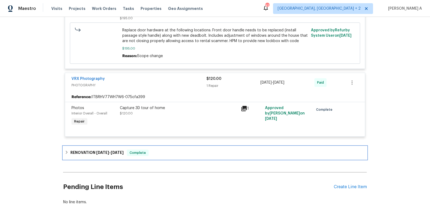
scroll to position [284, 0]
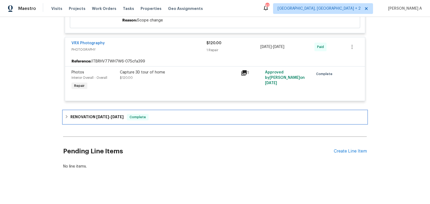
click at [144, 116] on span "Complete" at bounding box center [137, 117] width 21 height 5
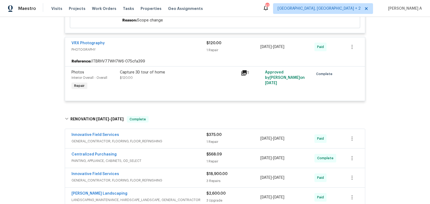
click at [152, 136] on div "Innovative Field Services" at bounding box center [138, 135] width 135 height 6
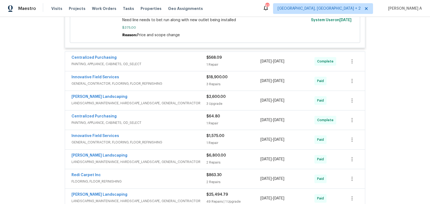
scroll to position [472, 0]
click at [157, 81] on span "GENERAL_CONTRACTOR, FLOORING, FLOOR_REFINISHING" at bounding box center [138, 83] width 135 height 5
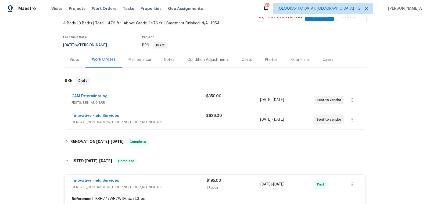
scroll to position [0, 0]
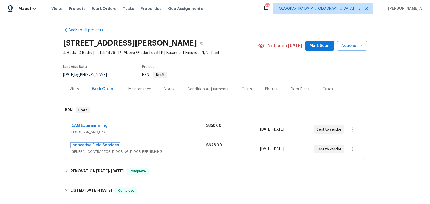
click at [107, 144] on link "Innovative Field Services" at bounding box center [95, 146] width 48 height 4
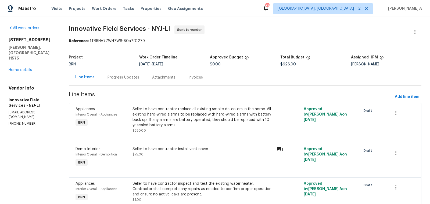
click at [124, 75] on div "Progress Updates" at bounding box center [123, 77] width 32 height 5
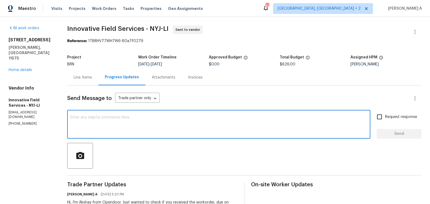
click at [150, 126] on textarea at bounding box center [218, 125] width 296 height 19
paste textarea "Please note that the water heater line item is rework. We completed the repair …"
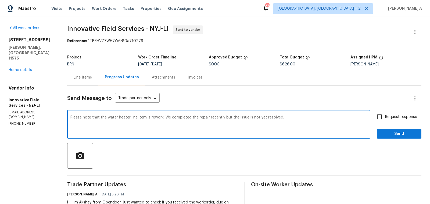
click at [199, 118] on textarea "Please note that the water heater line item is rework. We completed the repair …" at bounding box center [218, 125] width 296 height 19
drag, startPoint x: 172, startPoint y: 118, endPoint x: 206, endPoint y: 117, distance: 34.9
click at [206, 117] on textarea "Please note that the water heater line item is rework. We completed the repair …" at bounding box center [218, 125] width 296 height 19
drag, startPoint x: 246, startPoint y: 118, endPoint x: 294, endPoint y: 118, distance: 48.3
click at [294, 118] on textarea "Please note that the water heater line item is rework. We replaced the water he…" at bounding box center [218, 125] width 296 height 19
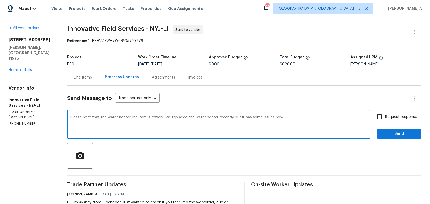
type textarea "Please note that the water heater line item is rework. We replaced the water he…"
click at [294, 118] on textarea "Please note that the water heater line item is rework. We replaced the water he…" at bounding box center [218, 125] width 296 height 19
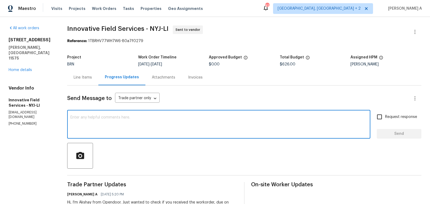
click at [91, 75] on div "Line Items" at bounding box center [83, 77] width 18 height 5
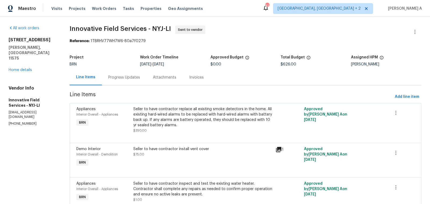
click at [116, 83] on div "Progress Updates" at bounding box center [124, 78] width 45 height 16
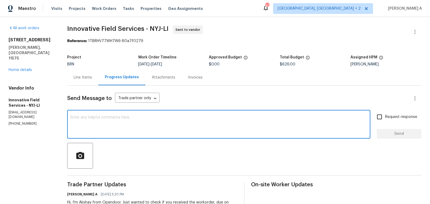
click at [141, 123] on textarea at bounding box center [218, 125] width 296 height 19
paste textarea "Please note that the water heater line item is rework. We replaced the water he…"
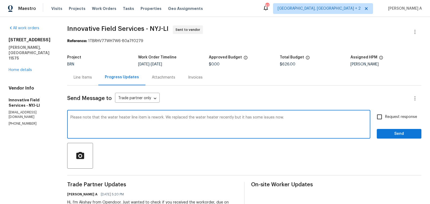
type textarea "Please note that the water heater line item is rework. We replaced the water he…"
click at [386, 113] on label "Request response" at bounding box center [394, 116] width 43 height 11
click at [385, 113] on input "Request response" at bounding box center [378, 116] width 11 height 11
checkbox input "true"
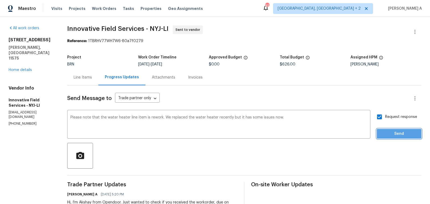
click at [388, 134] on span "Send" at bounding box center [399, 134] width 36 height 7
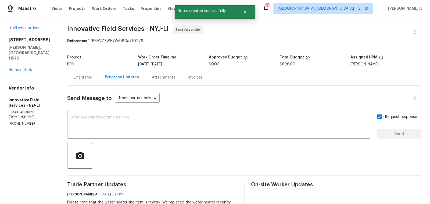
click at [89, 75] on div "Line Items" at bounding box center [83, 77] width 18 height 5
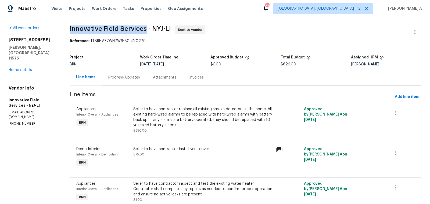
copy span "Innovative Field Services"
drag, startPoint x: 68, startPoint y: 29, endPoint x: 144, endPoint y: 28, distance: 76.2
click at [144, 28] on div "All work orders 271 Lincoln Ave Roosevelt, NY 11575 Home details Vendor Info In…" at bounding box center [215, 139] width 430 height 245
click at [25, 68] on link "Home details" at bounding box center [20, 70] width 23 height 4
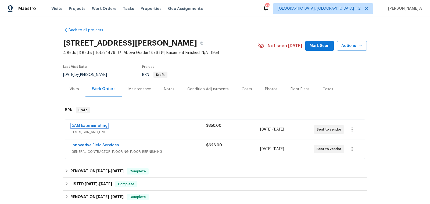
click at [86, 127] on link "GAM Exterminating" at bounding box center [89, 126] width 36 height 4
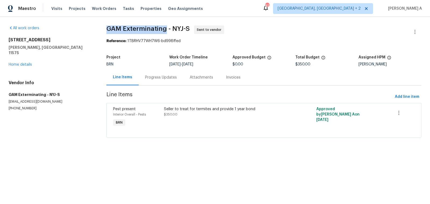
copy span "GAM Exterminating"
drag, startPoint x: 105, startPoint y: 29, endPoint x: 166, endPoint y: 30, distance: 61.5
click at [166, 30] on div "All work orders 271 Lincoln Ave Roosevelt, NY 11575 Home details Vendor Info GA…" at bounding box center [215, 85] width 430 height 136
click at [22, 63] on link "Home details" at bounding box center [20, 65] width 23 height 4
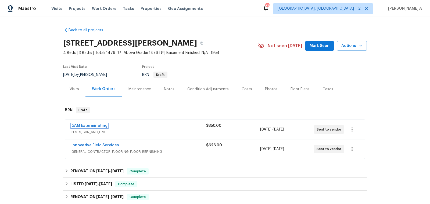
click at [92, 126] on link "GAM Exterminating" at bounding box center [89, 126] width 36 height 4
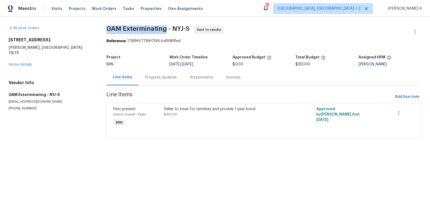
copy span "GAM Exterminating"
drag, startPoint x: 105, startPoint y: 29, endPoint x: 166, endPoint y: 30, distance: 60.7
click at [166, 30] on div "All work orders 271 Lincoln Ave Roosevelt, NY 11575 Home details Vendor Info GA…" at bounding box center [215, 85] width 430 height 136
click at [19, 63] on link "Home details" at bounding box center [20, 65] width 23 height 4
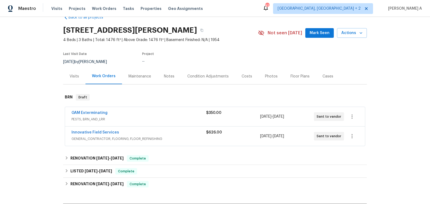
scroll to position [15, 0]
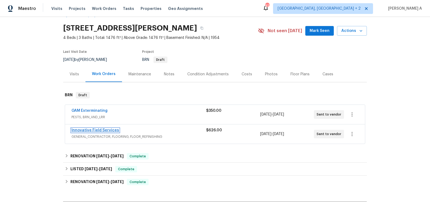
click at [106, 131] on link "Innovative Field Services" at bounding box center [95, 131] width 48 height 4
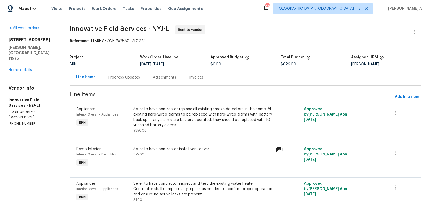
click at [126, 77] on div "Progress Updates" at bounding box center [124, 77] width 32 height 5
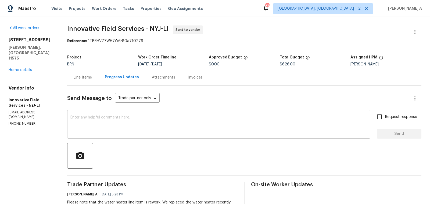
scroll to position [58, 0]
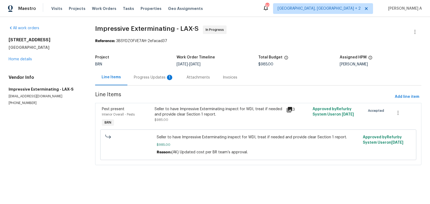
click at [157, 77] on div "Progress Updates 1" at bounding box center [154, 77] width 40 height 5
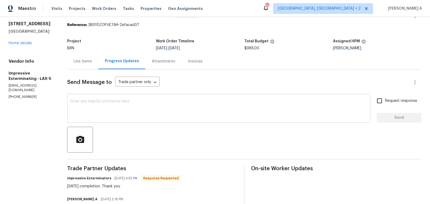
scroll to position [16, 0]
click at [197, 113] on textarea at bounding box center [218, 108] width 296 height 19
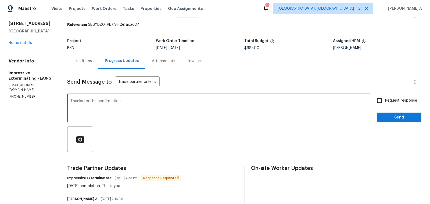
type textarea "Thanks for the confirmation."
click at [381, 100] on input "Request response" at bounding box center [378, 100] width 11 height 11
checkbox input "true"
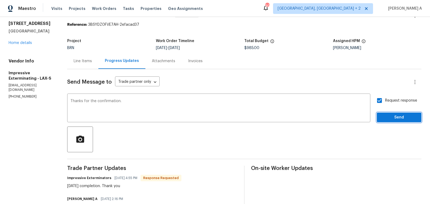
click at [394, 114] on span "Send" at bounding box center [399, 117] width 36 height 7
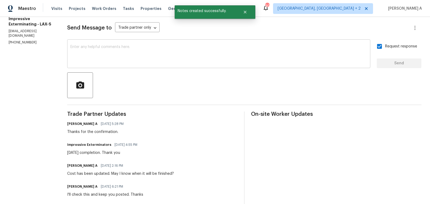
scroll to position [78, 0]
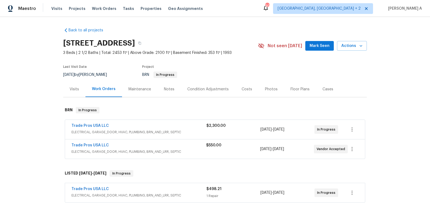
scroll to position [19, 0]
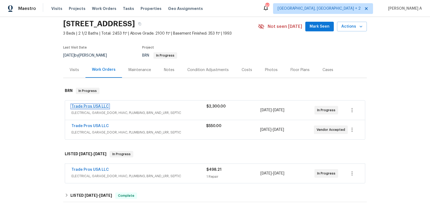
click at [97, 108] on link "Trade Pros USA LLC" at bounding box center [89, 107] width 37 height 4
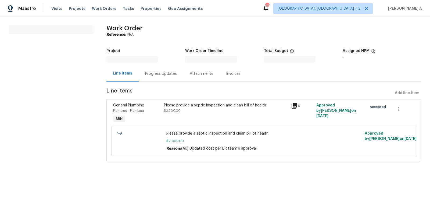
click at [139, 74] on div "Progress Updates" at bounding box center [161, 74] width 45 height 16
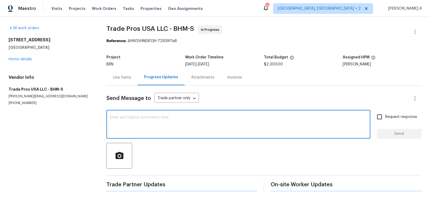
click at [167, 132] on textarea at bounding box center [238, 125] width 257 height 19
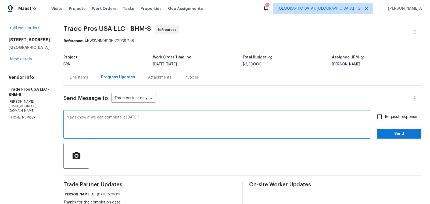
click at [67, 118] on textarea "May I know if we can complete it today?" at bounding box center [217, 125] width 300 height 19
type textarea "Hi, May I know if we can complete it today?"
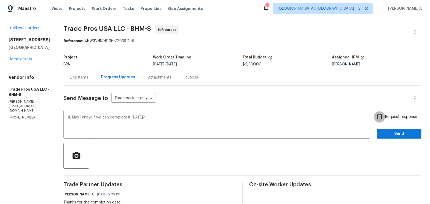
click at [384, 115] on input "Request response" at bounding box center [378, 116] width 11 height 11
checkbox input "true"
click at [399, 136] on span "Send" at bounding box center [399, 134] width 36 height 7
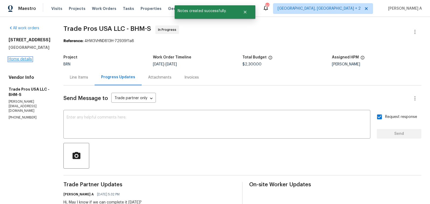
click at [30, 61] on link "Home details" at bounding box center [20, 59] width 23 height 4
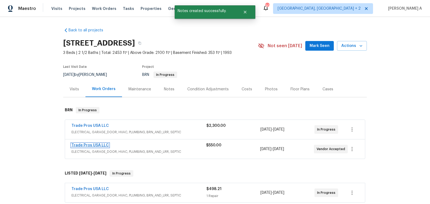
click at [94, 144] on link "Trade Pros USA LLC" at bounding box center [89, 146] width 37 height 4
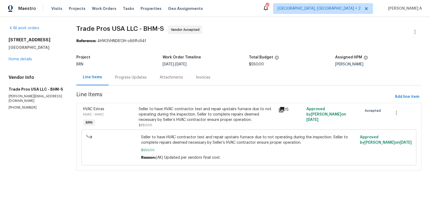
click at [135, 77] on div "Progress Updates" at bounding box center [131, 77] width 32 height 5
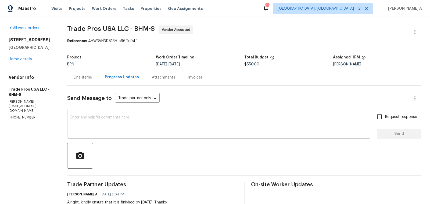
scroll to position [14, 0]
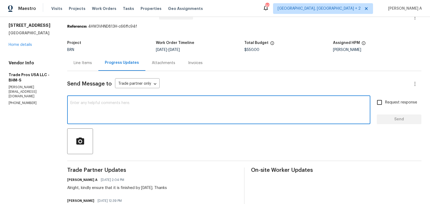
click at [158, 116] on textarea at bounding box center [218, 110] width 296 height 19
click at [158, 116] on textarea "Hi, has this been completed?" at bounding box center [218, 110] width 296 height 19
click at [0, 0] on icon "Paraphrase text" at bounding box center [0, 0] width 0 height 0
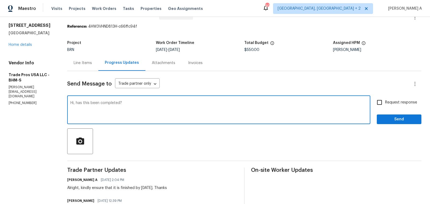
click at [0, 0] on icon "Fluency" at bounding box center [0, 0] width 0 height 0
click at [116, 117] on textarea "Hi, has this been completed?" at bounding box center [218, 110] width 296 height 19
click at [76, 101] on textarea "Hi, has this been completed?" at bounding box center [218, 110] width 296 height 19
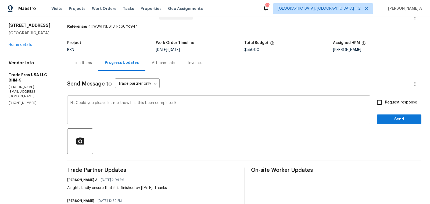
click at [96, 121] on div "Hi, Could you please let me know has this been completed? x ​" at bounding box center [218, 110] width 303 height 27
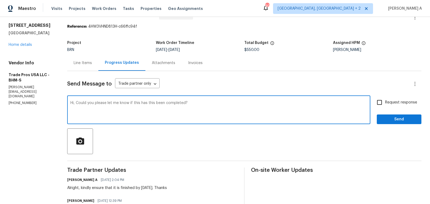
click at [151, 103] on textarea "Hi, Could you please let me know if this has this been completed?" at bounding box center [218, 110] width 296 height 19
click at [255, 114] on textarea "Hi, Could you please let me know if this has been completed?" at bounding box center [218, 110] width 296 height 19
type textarea "Hi, Could you please let me know if this has been completed?"
click at [396, 104] on span "Request response" at bounding box center [401, 103] width 32 height 6
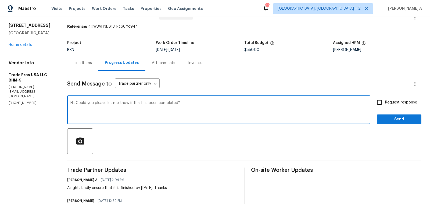
click at [385, 104] on input "Request response" at bounding box center [378, 102] width 11 height 11
checkbox input "true"
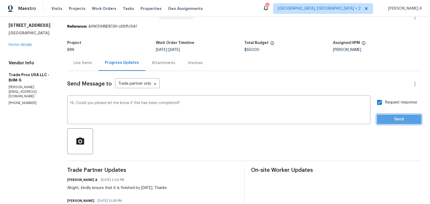
click at [411, 119] on span "Send" at bounding box center [399, 119] width 36 height 7
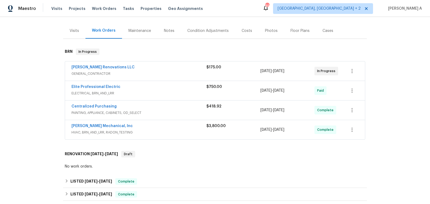
scroll to position [58, 0]
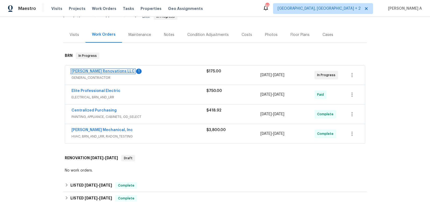
click at [108, 70] on link "[PERSON_NAME] Renovations LLC" at bounding box center [102, 72] width 63 height 4
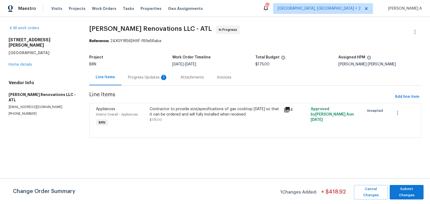
click at [144, 79] on div "Progress Updates 1" at bounding box center [148, 77] width 40 height 5
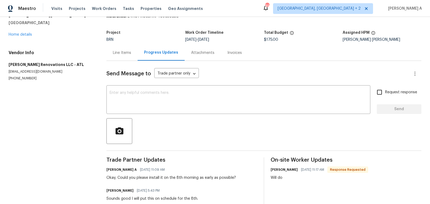
scroll to position [25, 0]
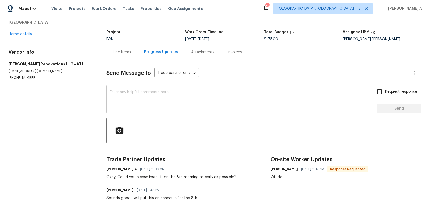
click at [296, 109] on textarea at bounding box center [238, 99] width 257 height 19
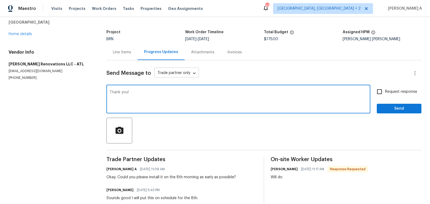
type textarea "Thank you!"
click at [185, 70] on body "Maestro Visits Projects Work Orders Tasks Properties Geo Assignments 89 [GEOGRA…" at bounding box center [215, 102] width 430 height 204
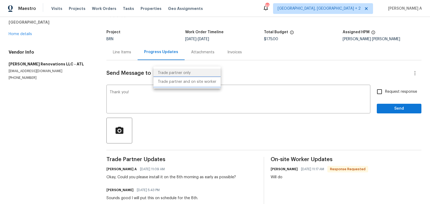
click at [188, 80] on li "Trade partner and on site worker" at bounding box center [186, 82] width 67 height 9
type input "Trade Partner and On-Site Worker"
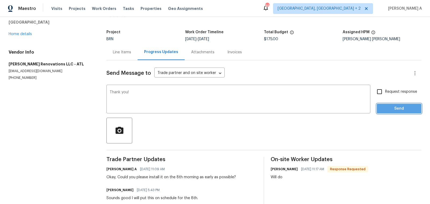
click at [401, 112] on button "Send" at bounding box center [398, 109] width 45 height 10
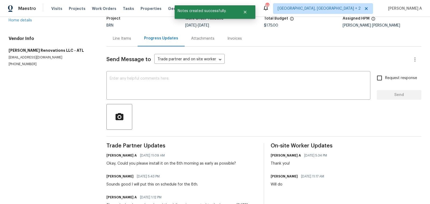
scroll to position [39, 0]
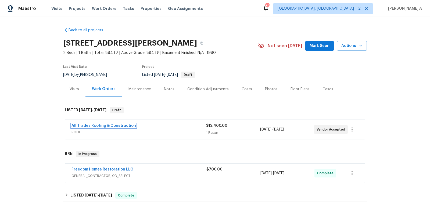
click at [101, 125] on link "All Trades Roofing & Construction" at bounding box center [103, 126] width 64 height 4
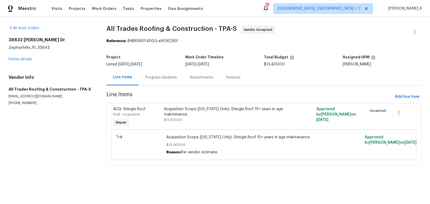
click at [152, 81] on div "Progress Updates" at bounding box center [161, 78] width 45 height 16
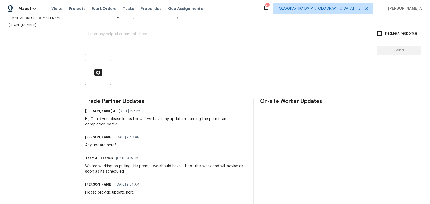
scroll to position [103, 0]
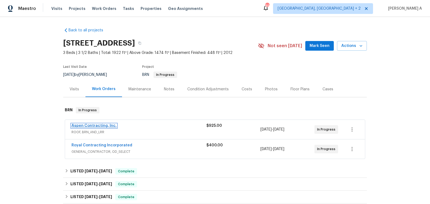
click at [99, 125] on link "Aspen Contracting, Inc." at bounding box center [93, 126] width 45 height 4
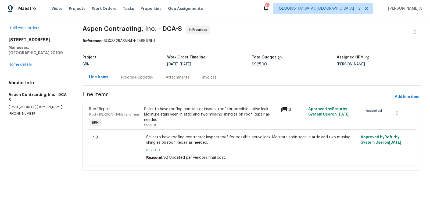
click at [136, 81] on div "Progress Updates" at bounding box center [137, 78] width 45 height 16
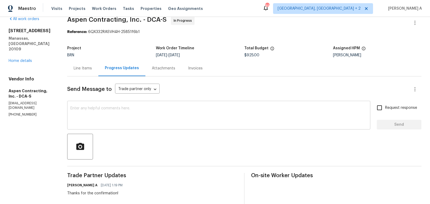
scroll to position [10, 0]
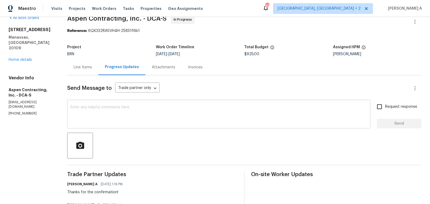
click at [150, 112] on textarea at bounding box center [218, 115] width 296 height 19
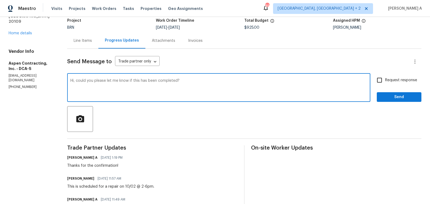
scroll to position [13, 0]
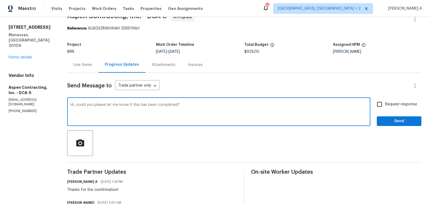
type textarea "Hi, could you please let me know if this has been completed?"
click at [380, 102] on input "Request response" at bounding box center [378, 104] width 11 height 11
checkbox input "true"
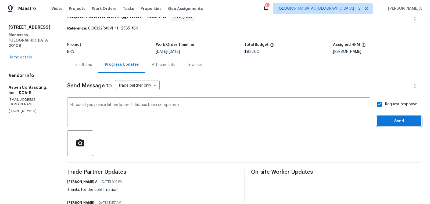
click at [397, 121] on span "Send" at bounding box center [399, 121] width 36 height 7
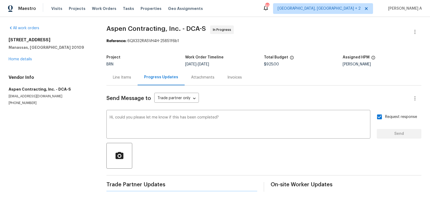
scroll to position [0, 0]
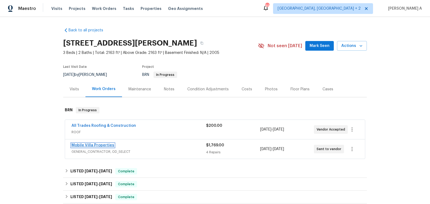
click at [102, 145] on link "Mobile Villa Properties" at bounding box center [92, 146] width 43 height 4
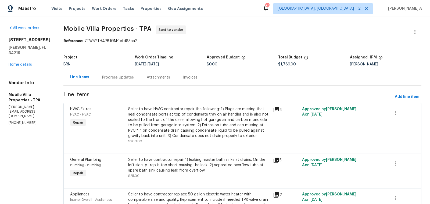
click at [117, 77] on div "Progress Updates" at bounding box center [118, 77] width 32 height 5
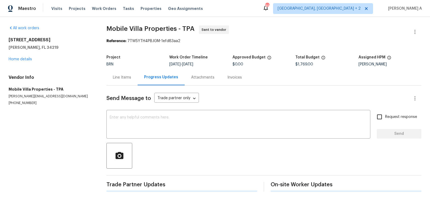
scroll to position [16, 0]
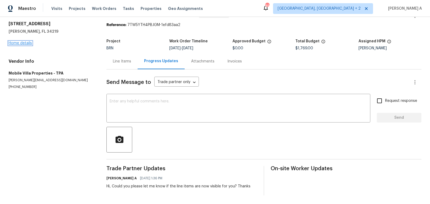
click at [23, 44] on link "Home details" at bounding box center [20, 43] width 23 height 4
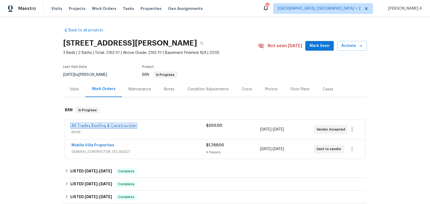
click at [104, 126] on link "All Trades Roofing & Construction" at bounding box center [103, 126] width 64 height 4
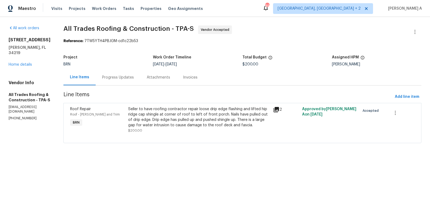
click at [109, 78] on div "Progress Updates" at bounding box center [118, 77] width 32 height 5
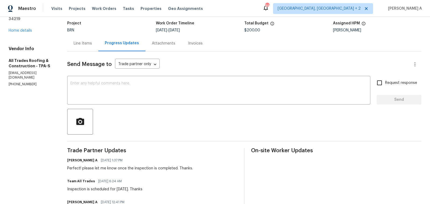
scroll to position [37, 0]
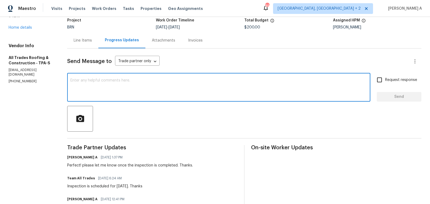
click at [158, 90] on textarea at bounding box center [218, 88] width 296 height 19
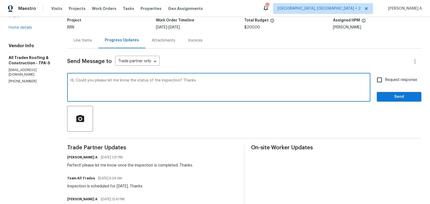
type textarea "Hi, Could you please let me know the status of the inspection? Thanks"
click at [403, 100] on button "Send" at bounding box center [398, 97] width 45 height 10
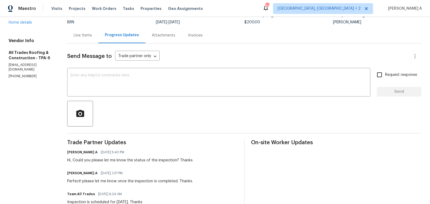
scroll to position [0, 0]
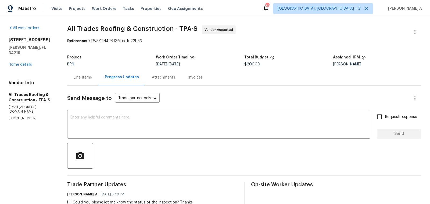
click at [77, 69] on div "Project BRN Work Order Timeline [DATE] - [DATE] Total Budget $200.00 Assigned H…" at bounding box center [244, 60] width 354 height 17
click at [79, 73] on div "Line Items" at bounding box center [82, 78] width 31 height 16
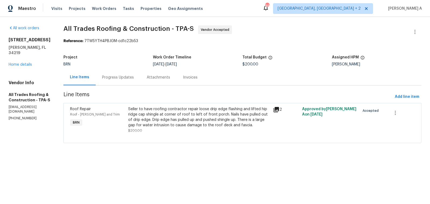
click at [124, 79] on div "Progress Updates" at bounding box center [118, 77] width 32 height 5
